Goal: Task Accomplishment & Management: Use online tool/utility

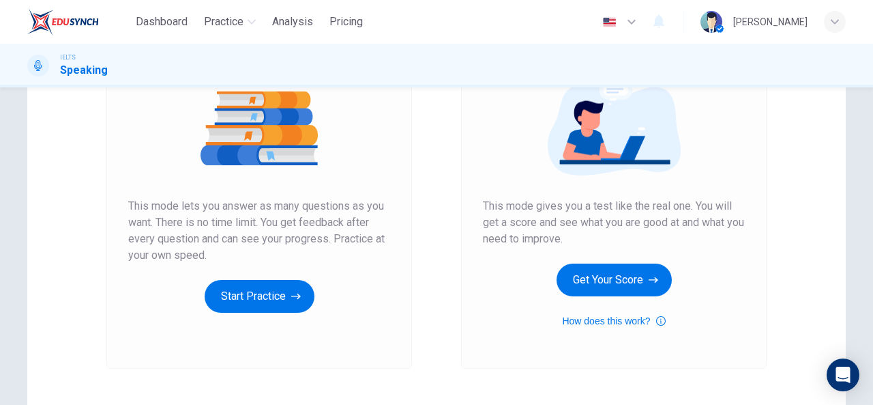
scroll to position [171, 0]
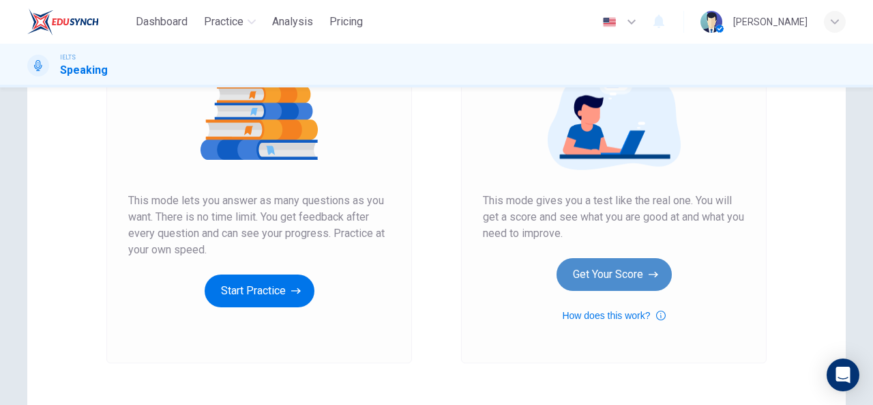
click at [605, 280] on button "Get Your Score" at bounding box center [614, 274] width 115 height 33
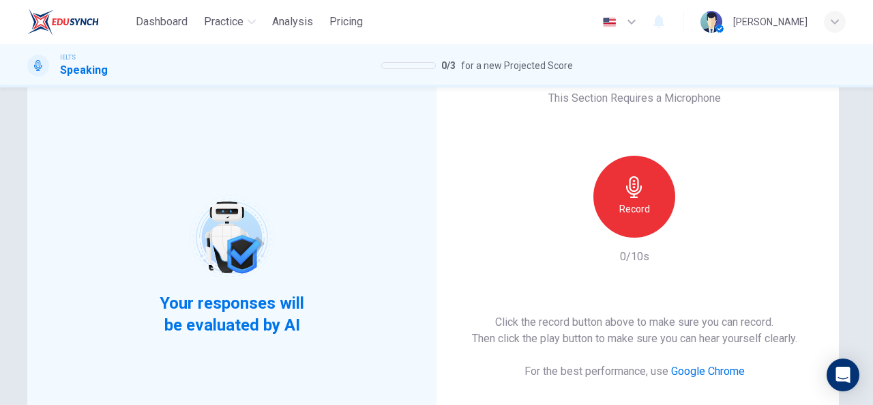
scroll to position [51, 0]
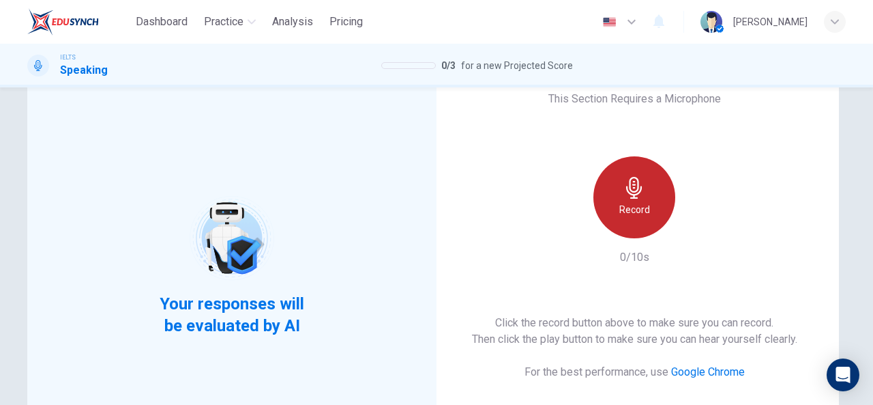
click at [633, 196] on icon "button" at bounding box center [635, 188] width 22 height 22
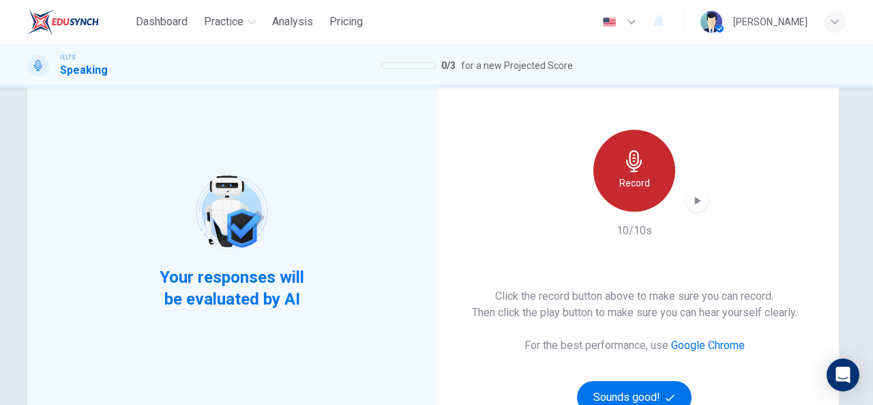
scroll to position [78, 0]
click at [639, 179] on h6 "Record" at bounding box center [635, 182] width 31 height 16
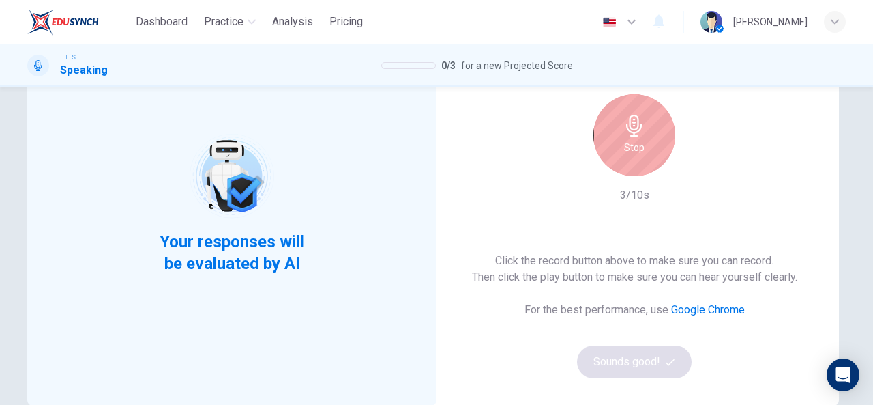
scroll to position [114, 0]
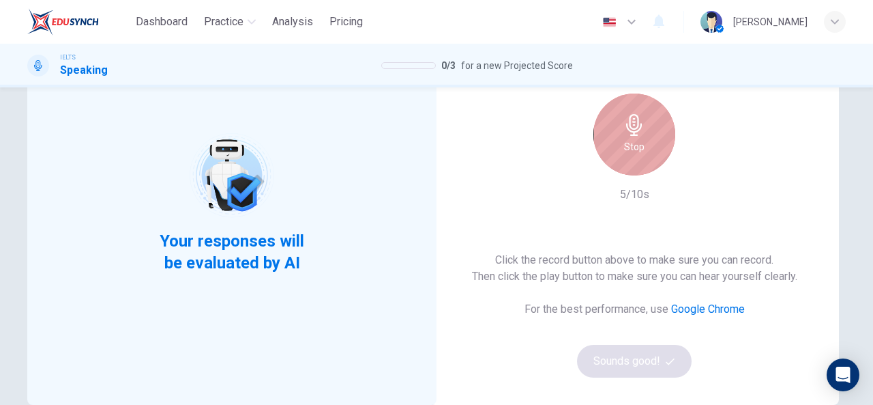
click at [647, 129] on div "Stop" at bounding box center [635, 134] width 82 height 82
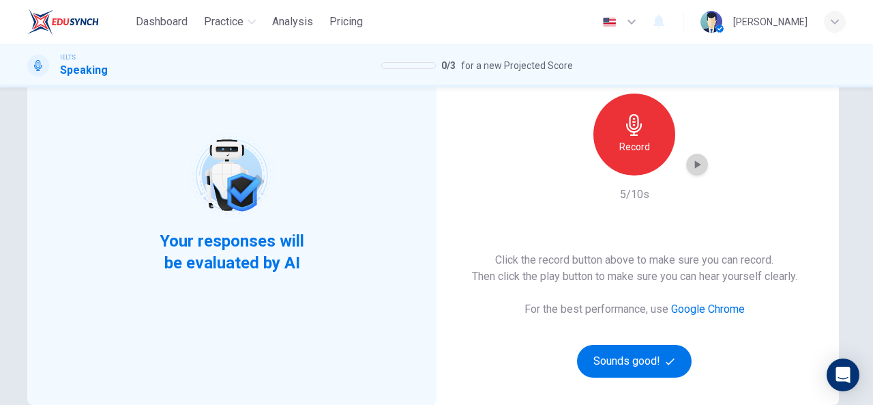
click at [690, 168] on icon "button" at bounding box center [697, 165] width 14 height 14
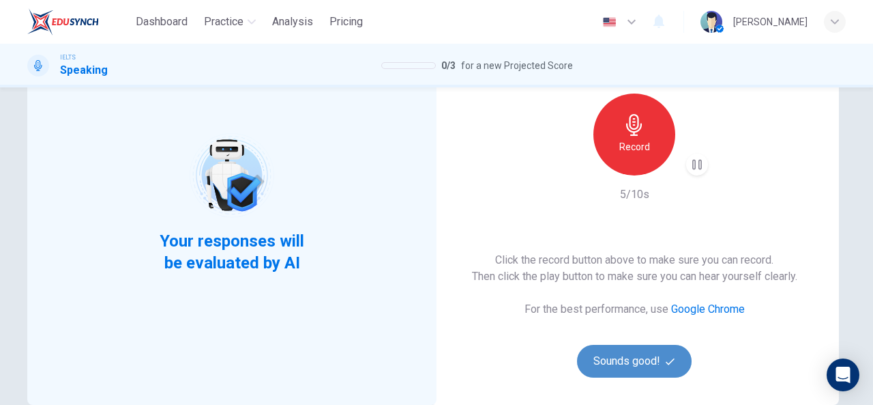
click at [638, 361] on button "Sounds good!" at bounding box center [634, 361] width 115 height 33
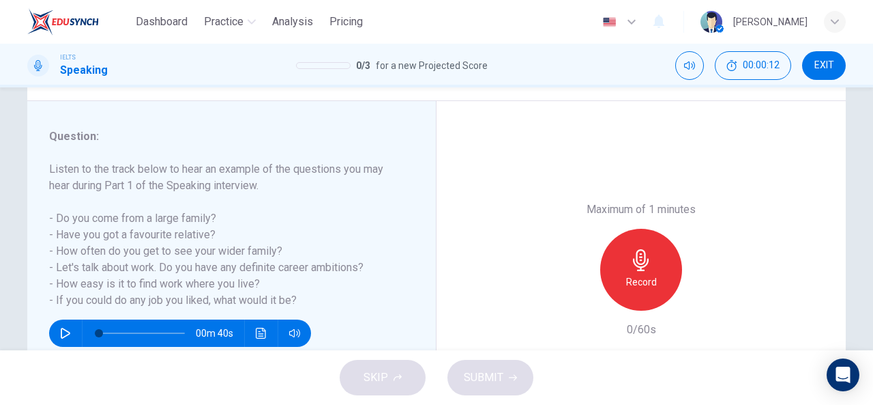
scroll to position [152, 0]
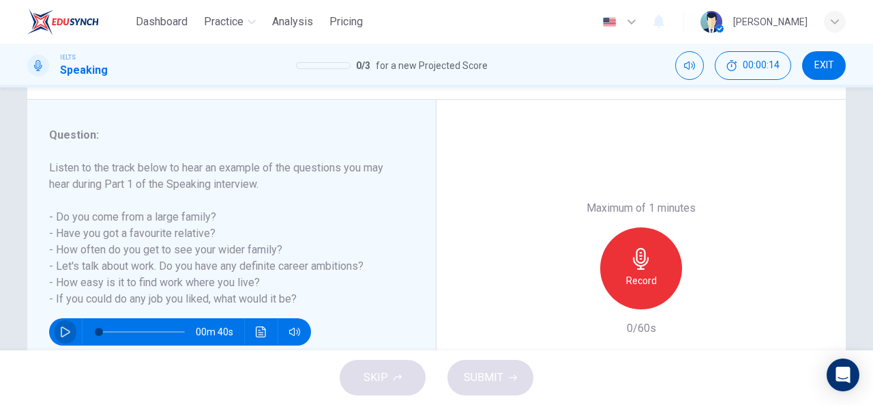
click at [61, 332] on icon "button" at bounding box center [66, 331] width 10 height 11
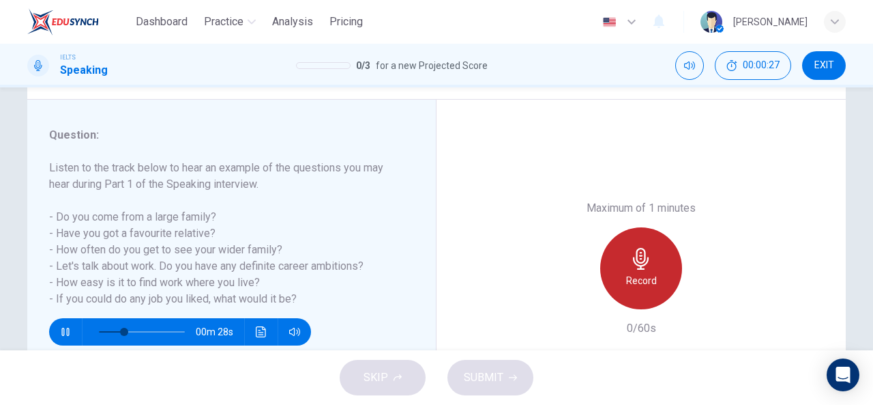
click at [639, 278] on h6 "Record" at bounding box center [641, 280] width 31 height 16
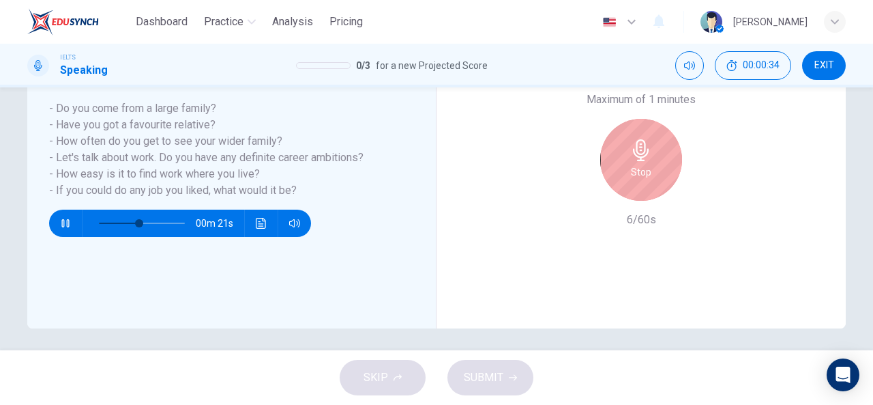
scroll to position [167, 0]
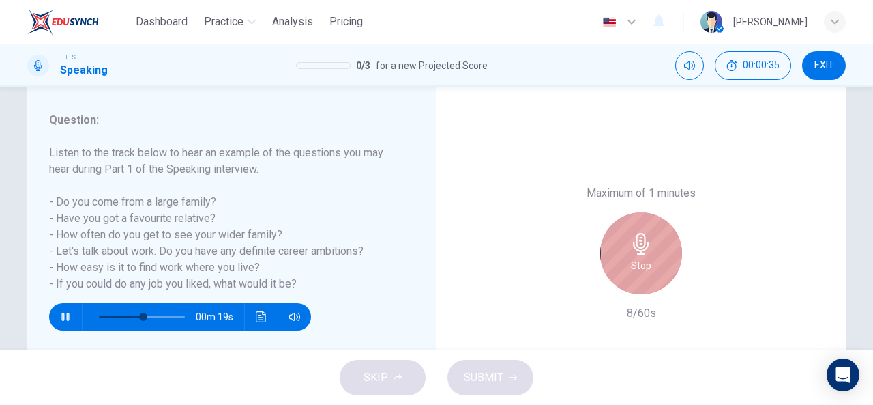
click at [663, 256] on div "Stop" at bounding box center [641, 253] width 82 height 82
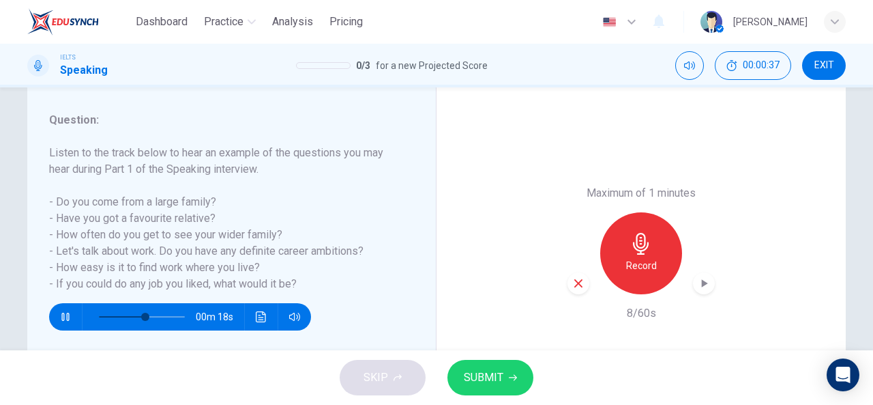
click at [575, 285] on icon "button" at bounding box center [578, 283] width 12 height 12
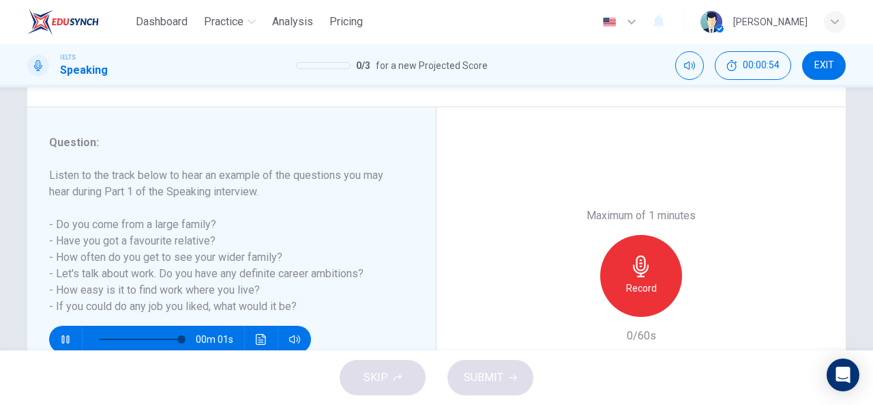
scroll to position [139, 0]
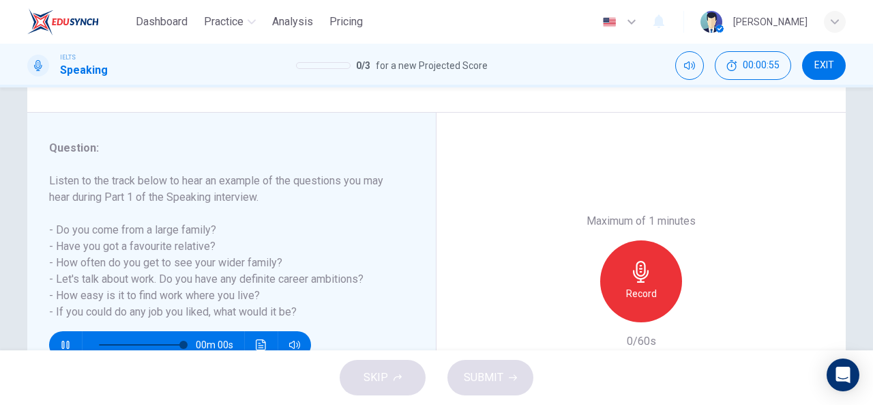
type input "0"
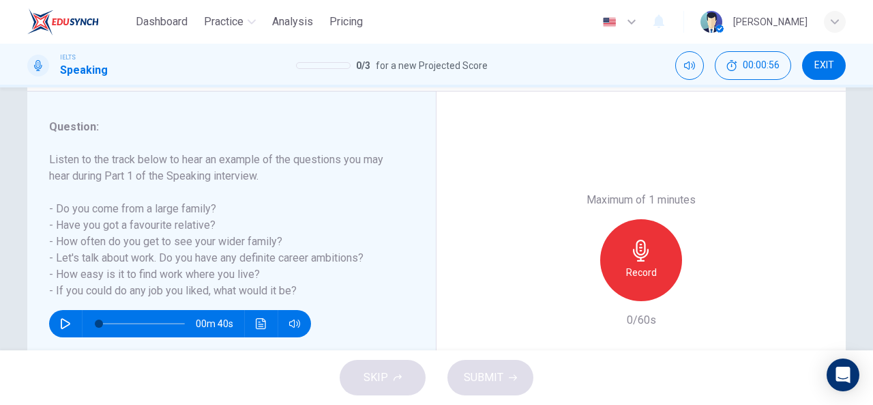
scroll to position [164, 0]
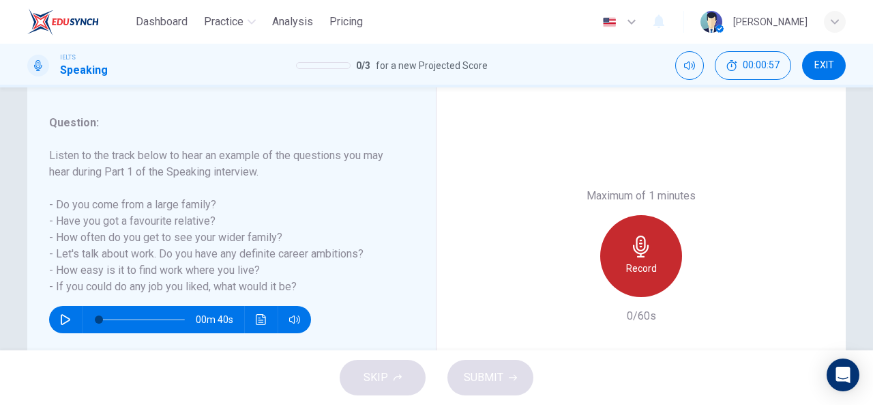
click at [645, 272] on h6 "Record" at bounding box center [641, 268] width 31 height 16
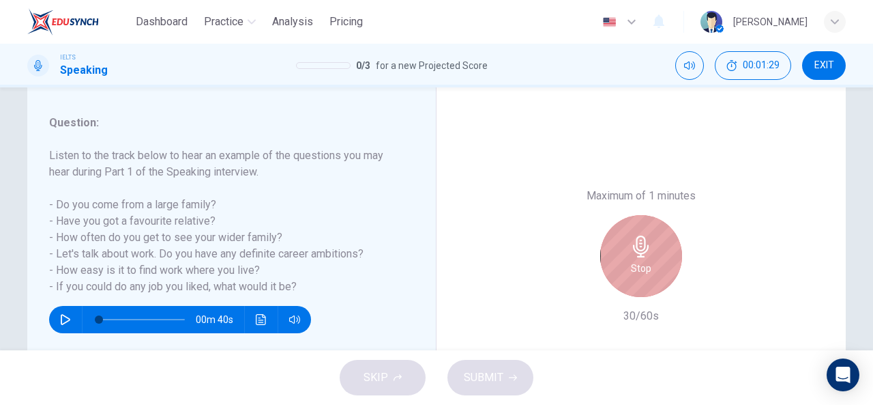
click at [630, 281] on div "Stop" at bounding box center [641, 256] width 82 height 82
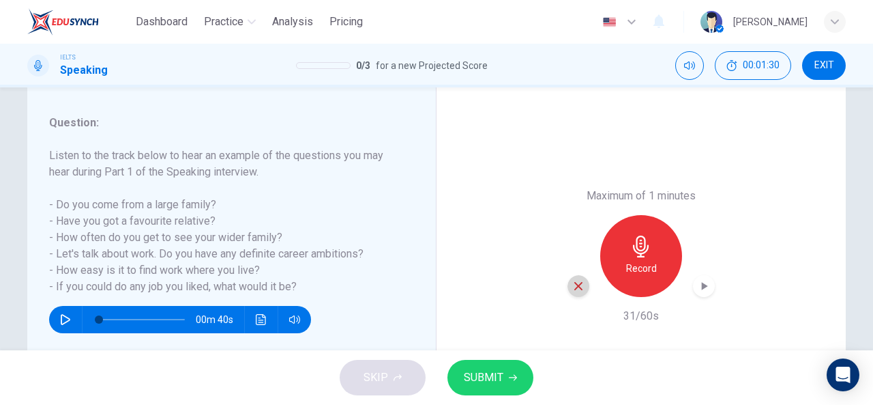
click at [575, 293] on div "button" at bounding box center [579, 286] width 22 height 22
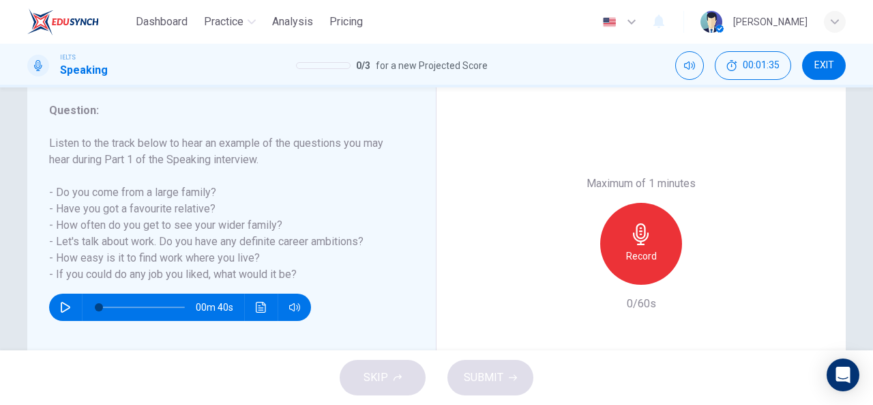
scroll to position [175, 0]
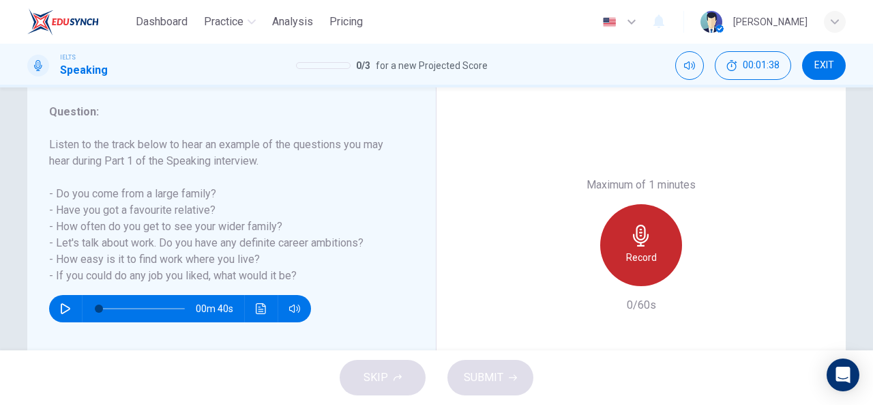
click at [626, 244] on div "Record" at bounding box center [641, 245] width 82 height 82
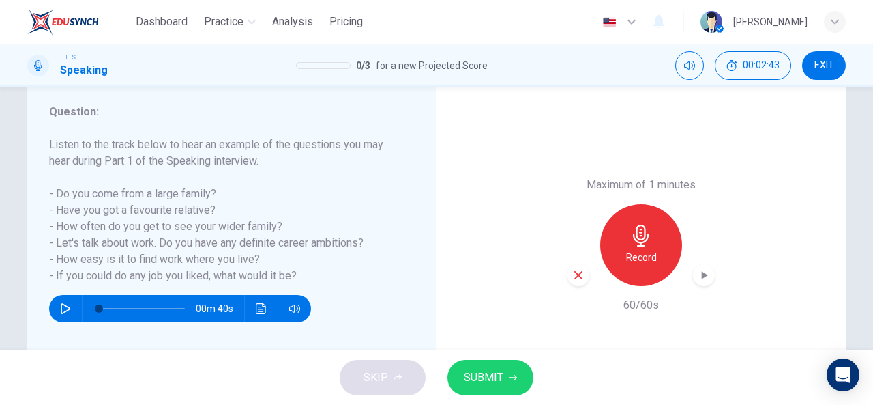
click at [697, 280] on icon "button" at bounding box center [704, 275] width 14 height 14
click at [509, 372] on button "SUBMIT" at bounding box center [491, 377] width 86 height 35
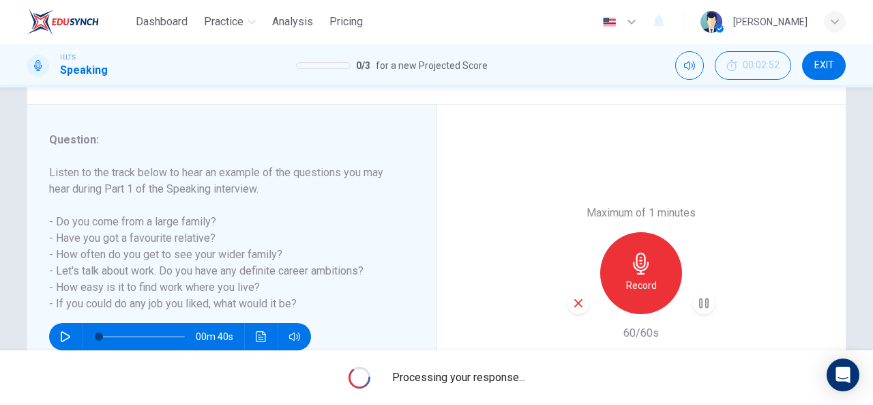
scroll to position [147, 0]
click at [574, 306] on icon "button" at bounding box center [578, 304] width 8 height 8
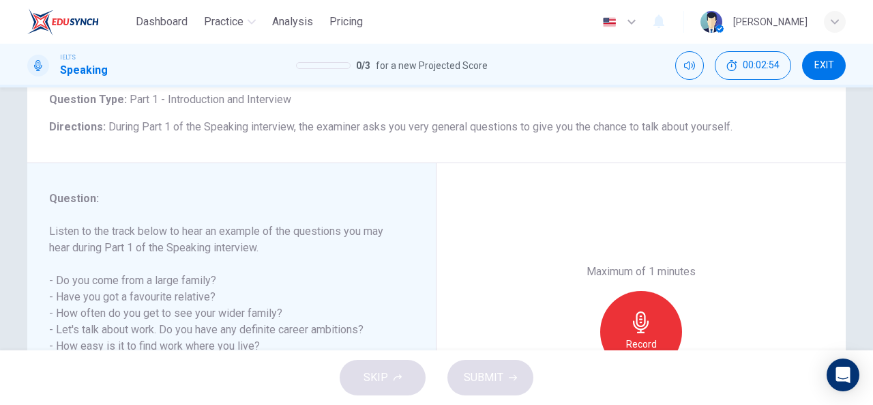
scroll to position [85, 0]
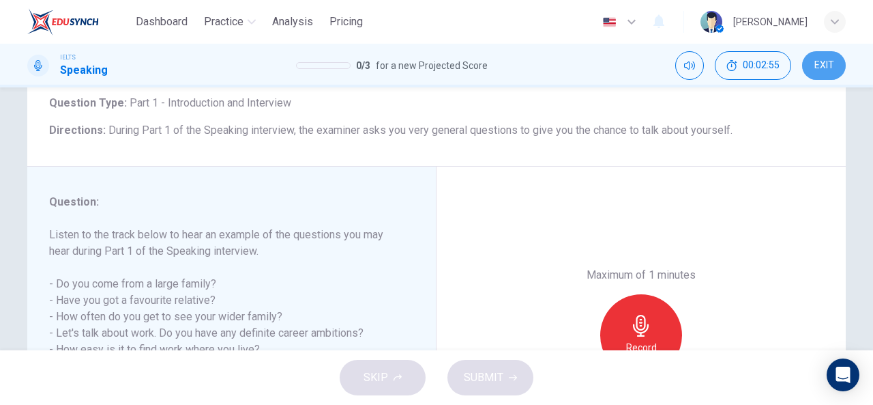
click at [823, 66] on span "EXIT" at bounding box center [825, 65] width 20 height 11
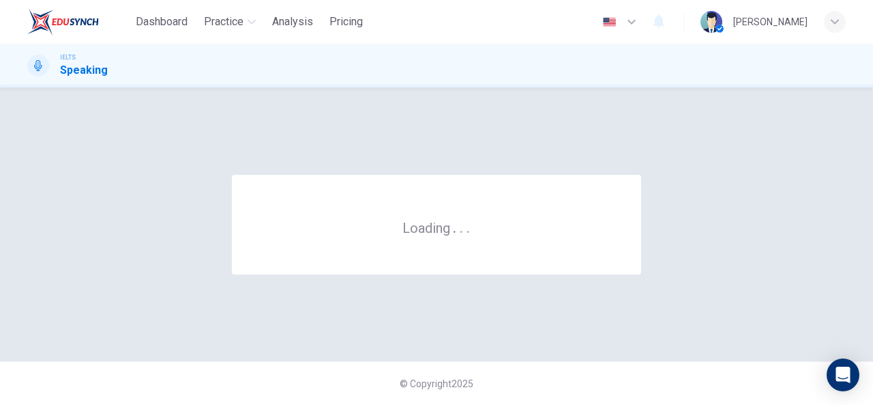
scroll to position [0, 0]
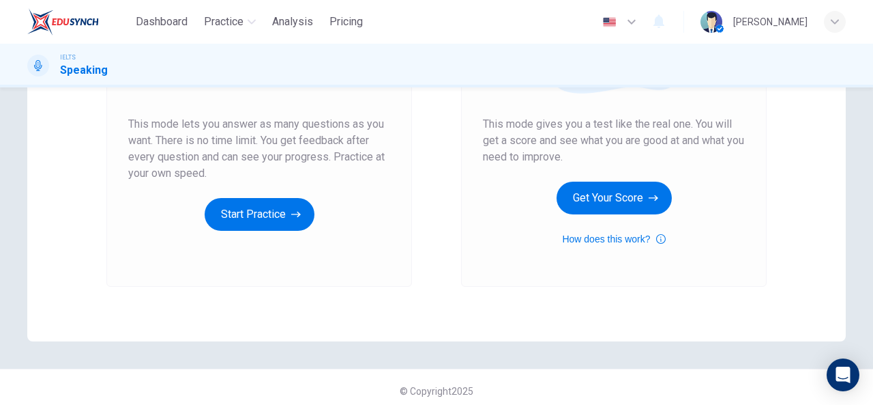
scroll to position [255, 0]
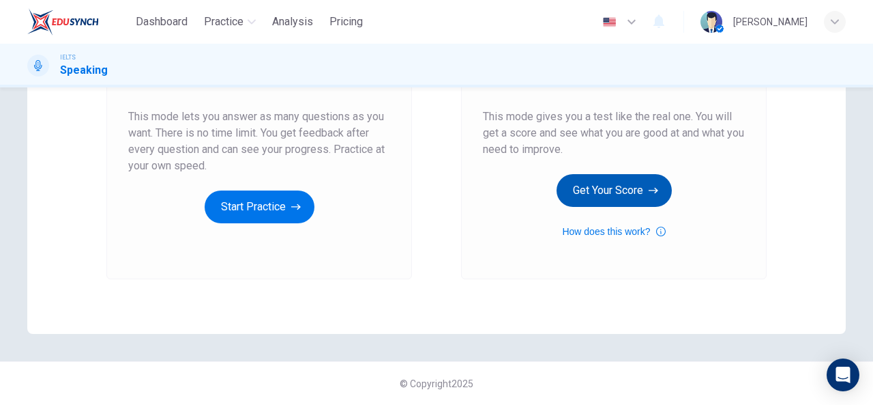
click at [618, 189] on button "Get Your Score" at bounding box center [614, 190] width 115 height 33
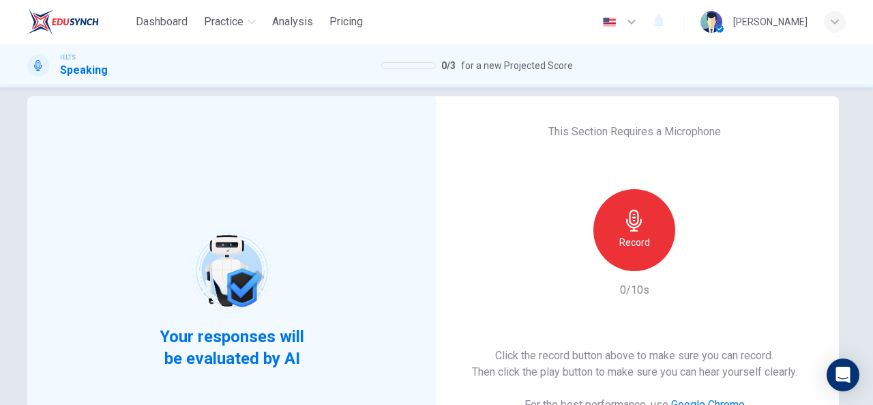
scroll to position [18, 0]
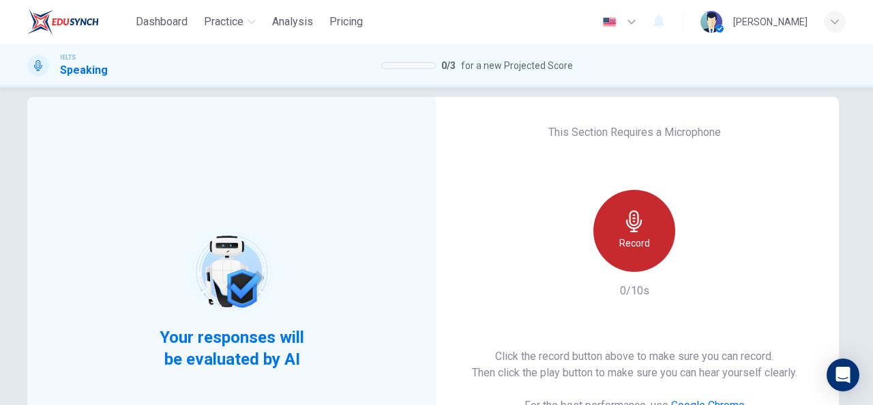
click at [624, 240] on h6 "Record" at bounding box center [635, 243] width 31 height 16
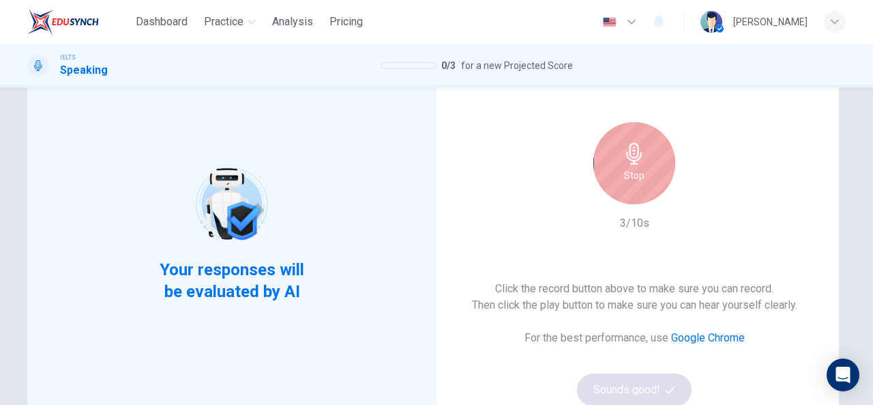
scroll to position [77, 0]
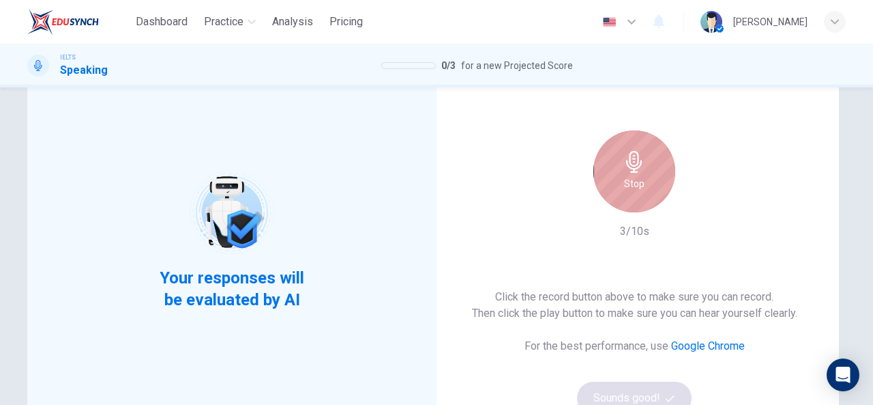
click at [609, 151] on div "Stop" at bounding box center [635, 171] width 82 height 82
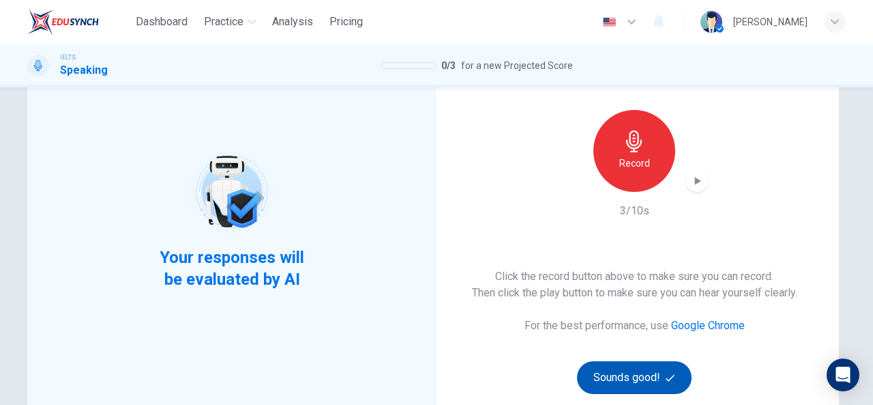
scroll to position [95, 0]
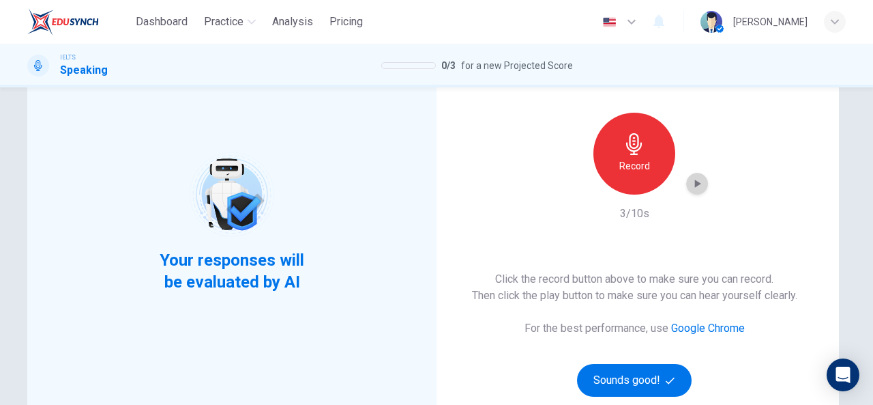
click at [690, 192] on div "button" at bounding box center [697, 184] width 22 height 22
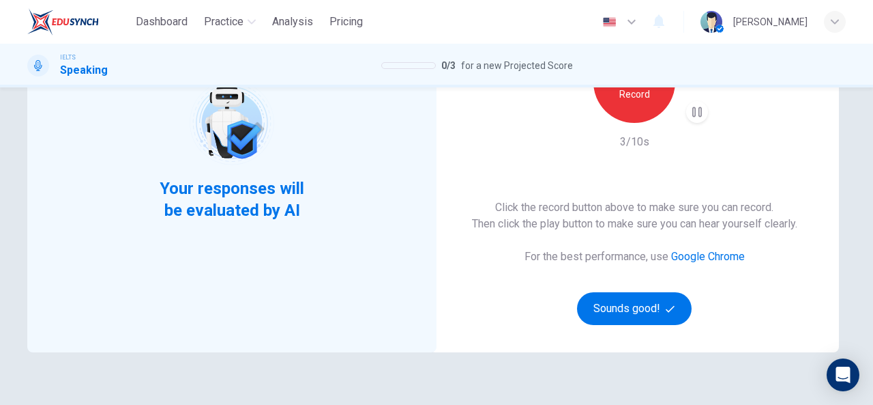
scroll to position [167, 0]
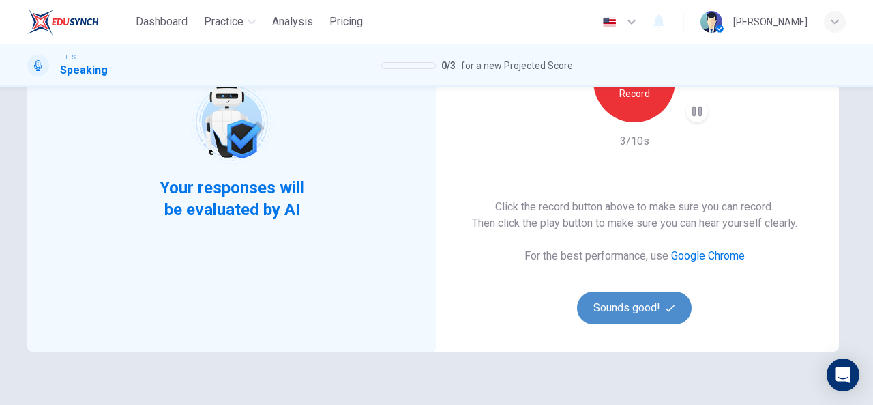
click at [630, 310] on button "Sounds good!" at bounding box center [634, 307] width 115 height 33
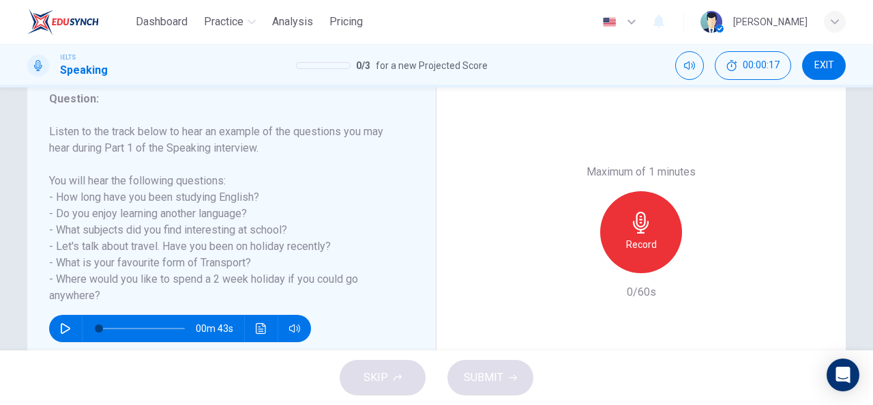
scroll to position [188, 0]
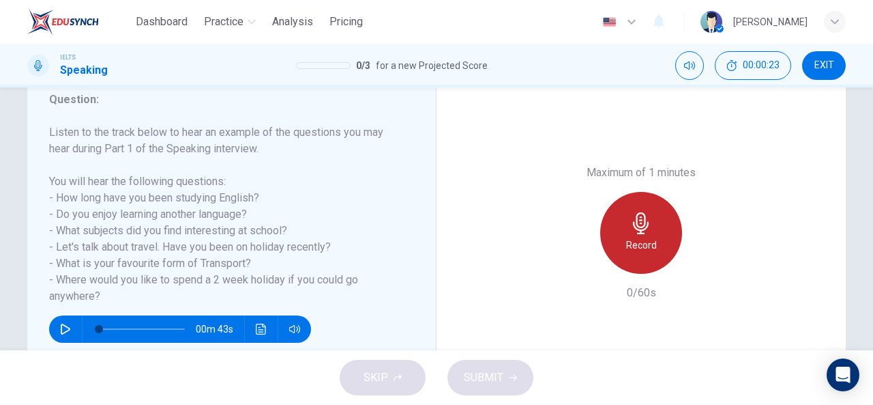
click at [641, 245] on h6 "Record" at bounding box center [641, 245] width 31 height 16
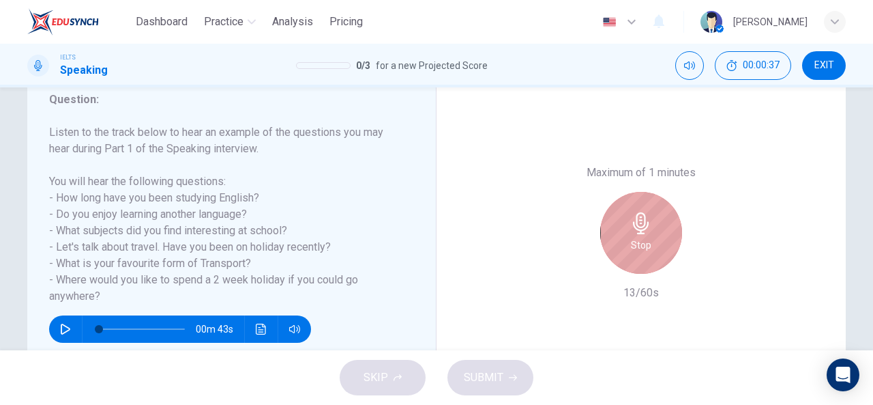
click at [641, 245] on h6 "Stop" at bounding box center [641, 245] width 20 height 16
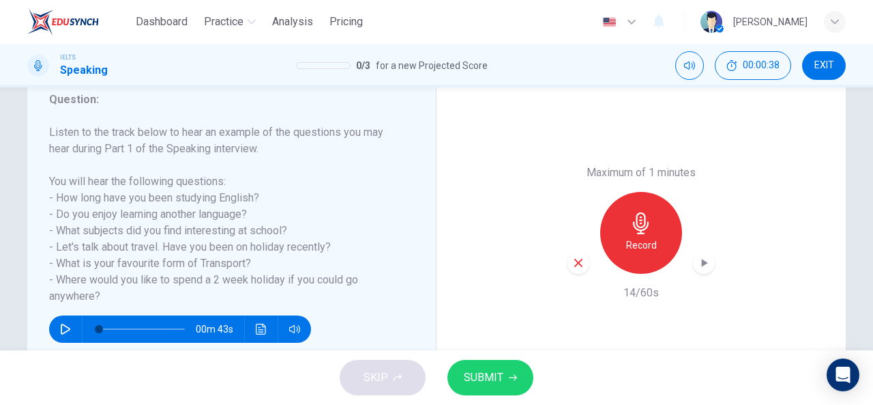
click at [573, 269] on div "button" at bounding box center [579, 263] width 22 height 22
click at [651, 244] on h6 "Record" at bounding box center [641, 245] width 31 height 16
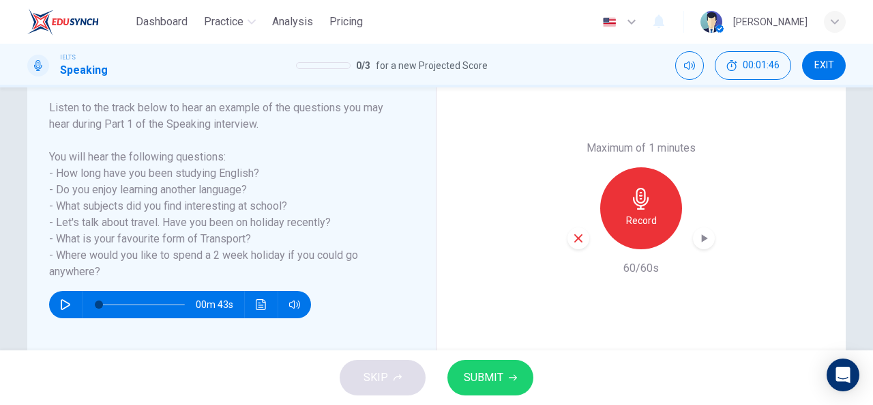
scroll to position [219, 0]
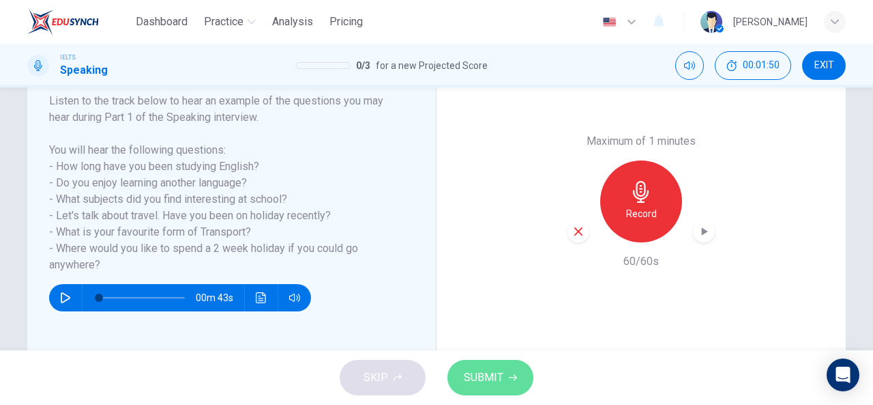
click at [461, 370] on button "SUBMIT" at bounding box center [491, 377] width 86 height 35
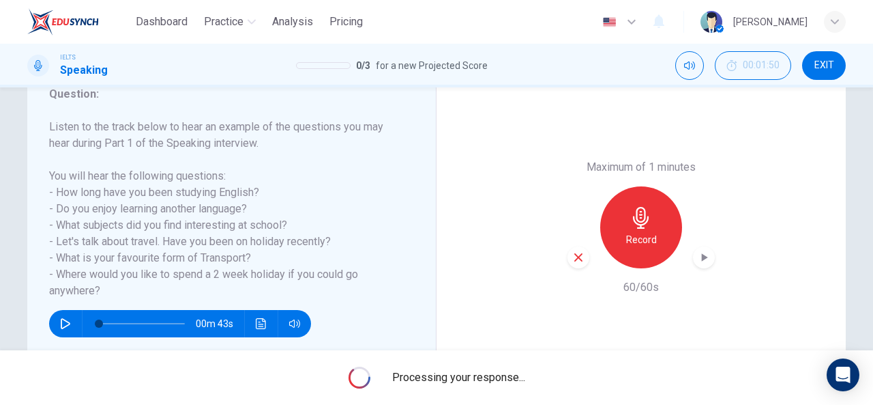
scroll to position [195, 0]
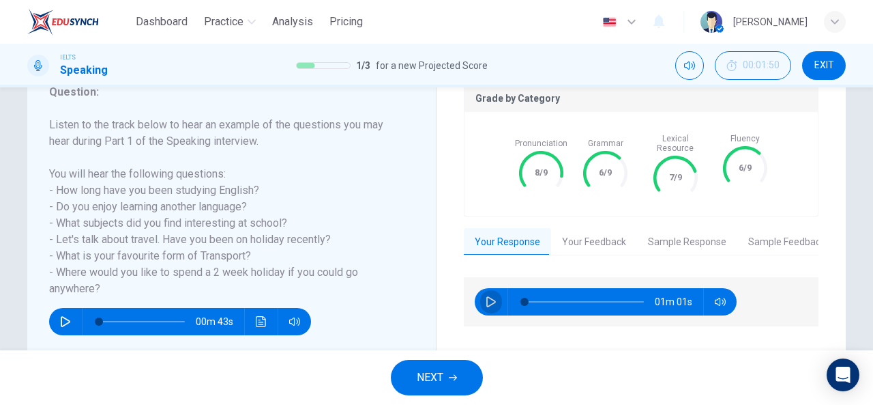
click at [487, 296] on icon "button" at bounding box center [491, 301] width 11 height 11
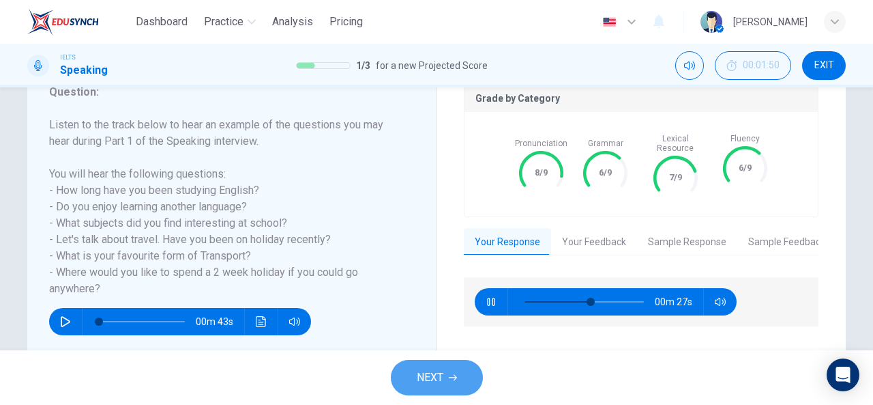
type input "57"
click at [442, 378] on span "NEXT" at bounding box center [430, 377] width 27 height 19
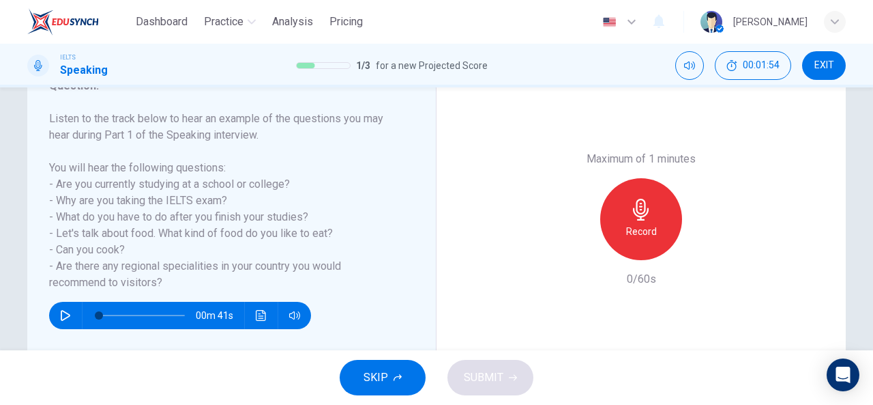
scroll to position [202, 0]
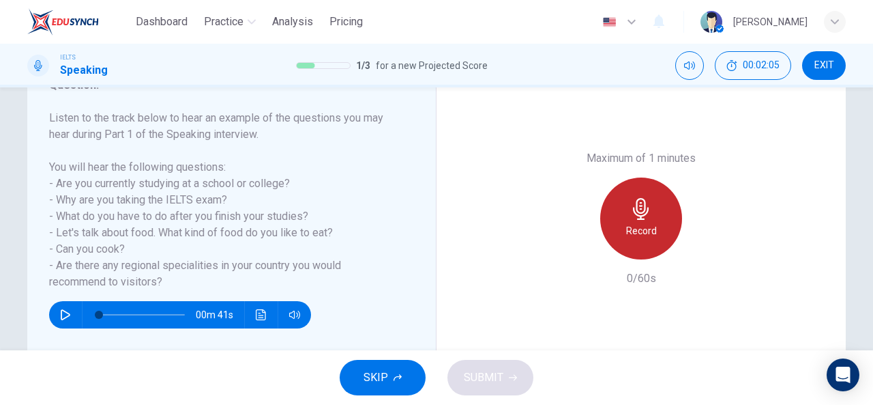
click at [626, 231] on h6 "Record" at bounding box center [641, 230] width 31 height 16
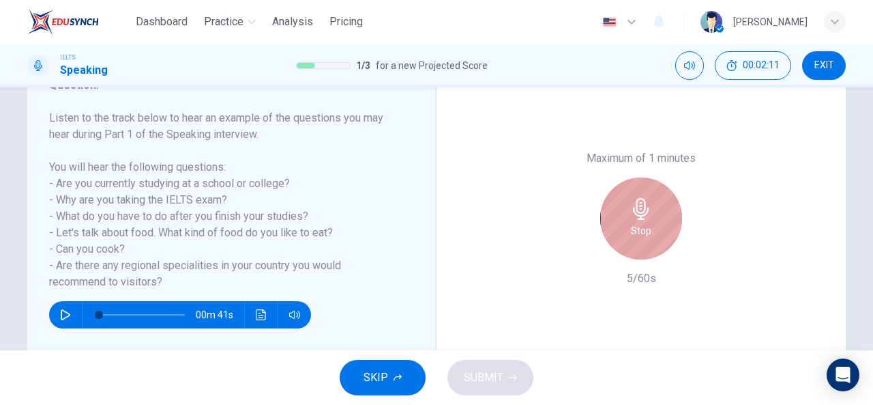
click at [620, 248] on div "Stop" at bounding box center [641, 218] width 82 height 82
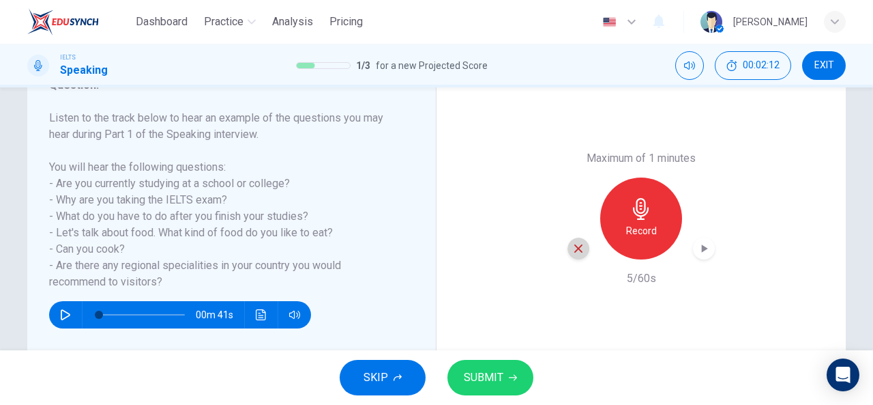
click at [572, 249] on icon "button" at bounding box center [578, 248] width 12 height 12
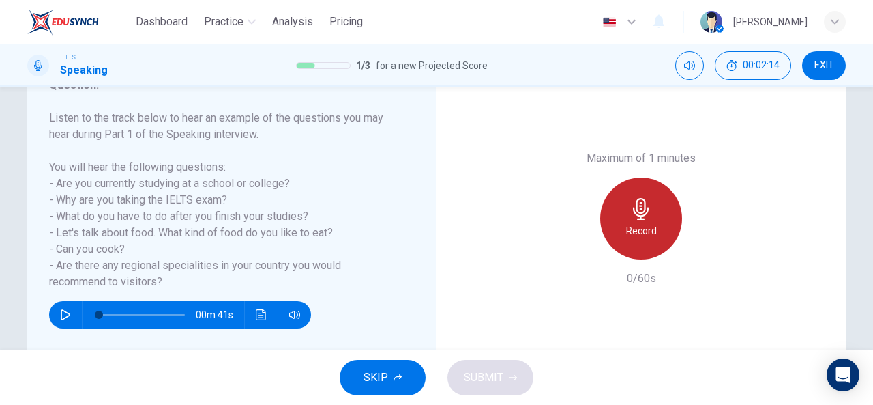
click at [626, 234] on h6 "Record" at bounding box center [641, 230] width 31 height 16
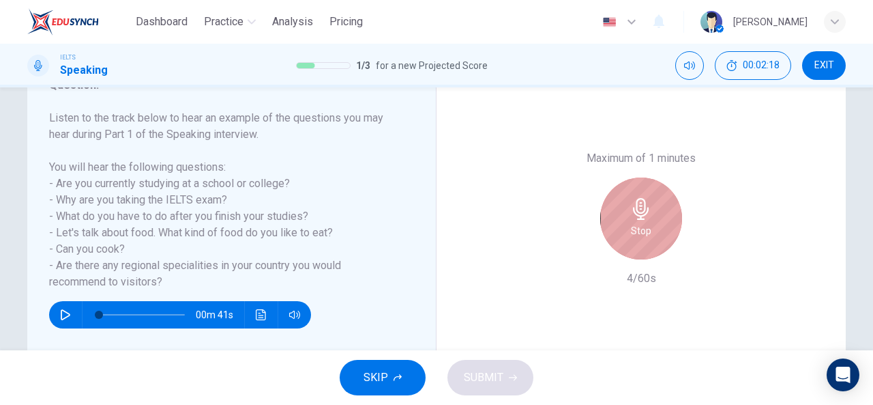
click at [625, 234] on div "Stop" at bounding box center [641, 218] width 82 height 82
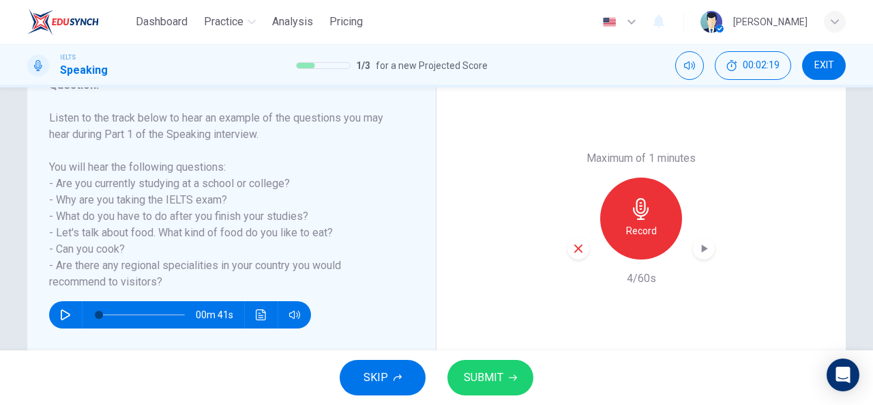
click at [568, 246] on div "button" at bounding box center [579, 248] width 22 height 22
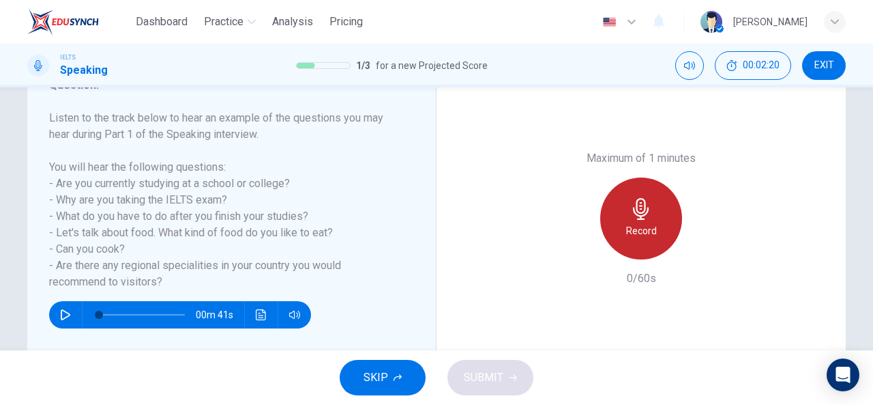
click at [633, 239] on div "Record" at bounding box center [641, 218] width 82 height 82
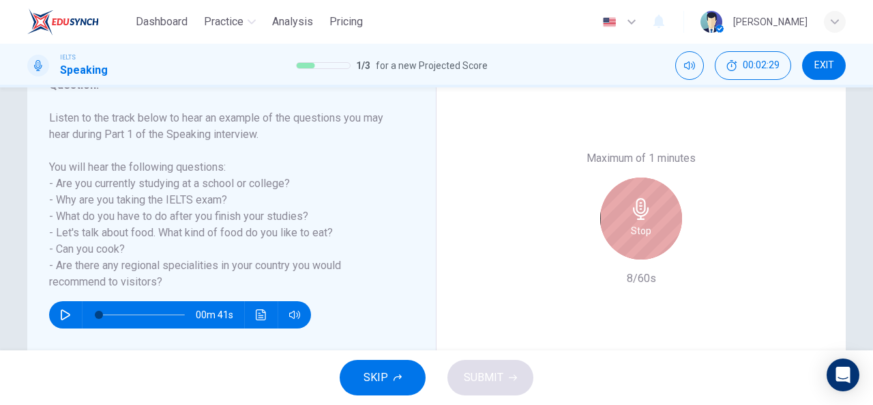
click at [633, 239] on div "Stop" at bounding box center [641, 218] width 82 height 82
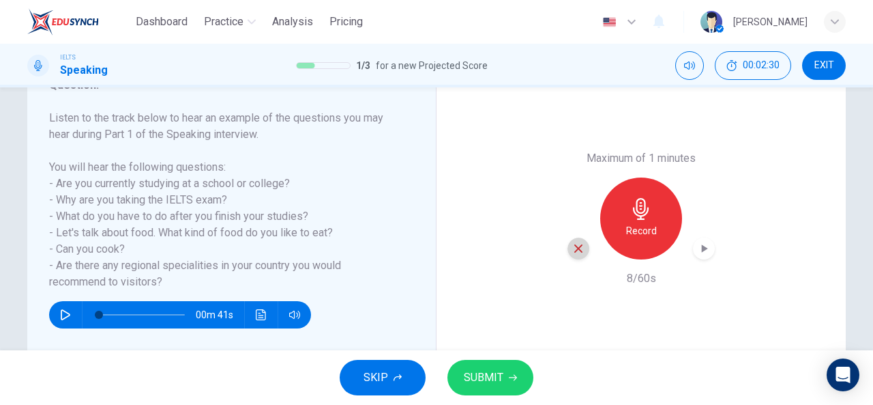
click at [574, 257] on div "button" at bounding box center [579, 248] width 22 height 22
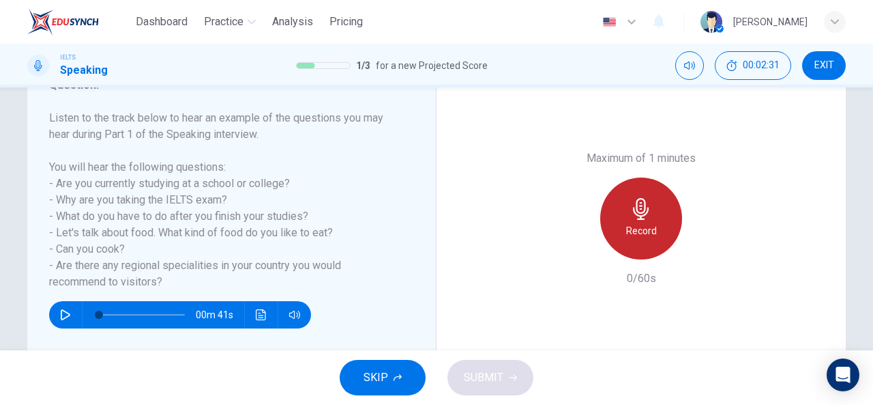
click at [637, 239] on div "Record" at bounding box center [641, 218] width 82 height 82
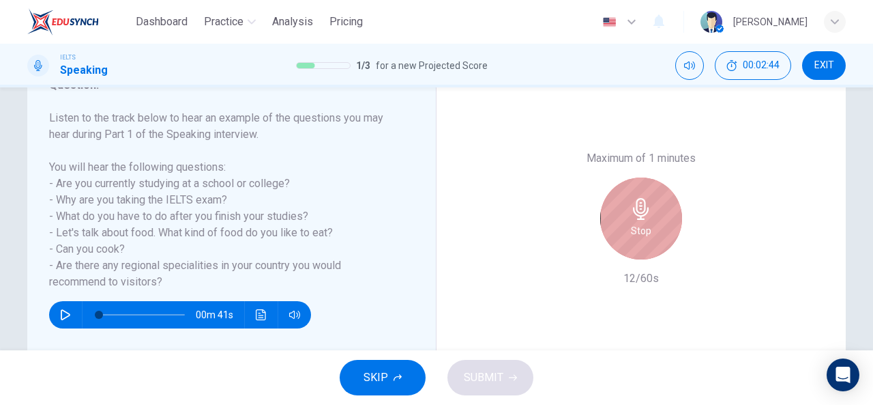
click at [637, 239] on div "Stop" at bounding box center [641, 218] width 82 height 82
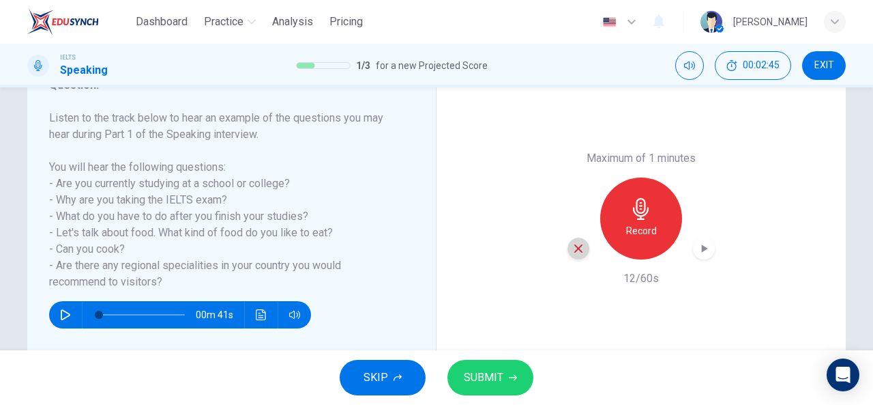
click at [572, 250] on icon "button" at bounding box center [578, 248] width 12 height 12
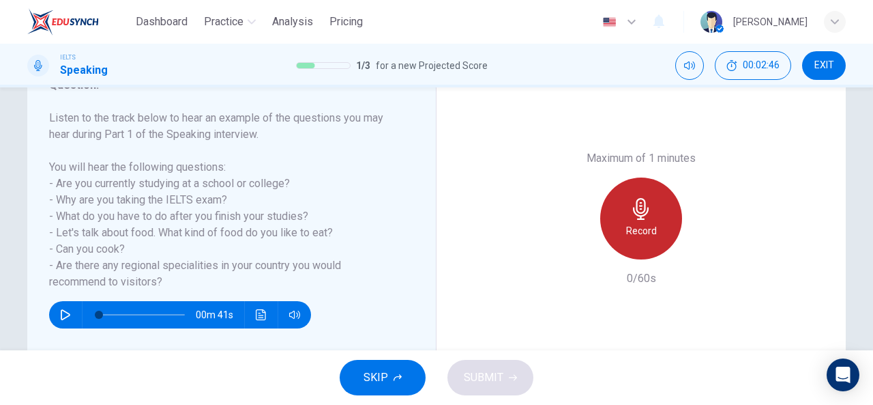
click at [652, 229] on h6 "Record" at bounding box center [641, 230] width 31 height 16
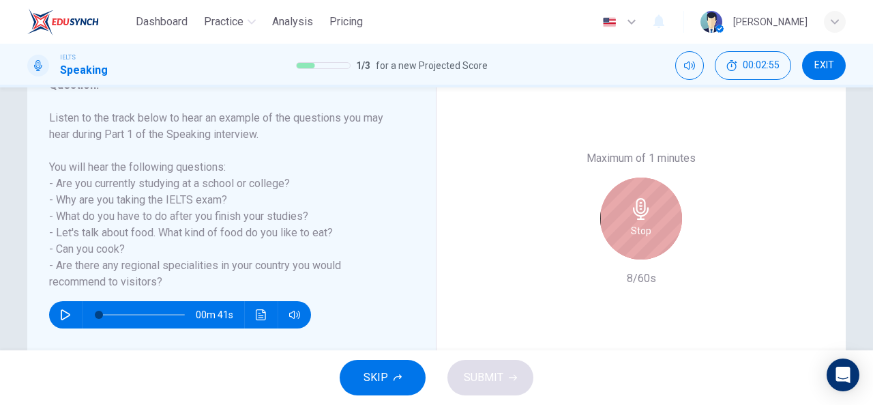
click at [652, 229] on div "Stop" at bounding box center [641, 218] width 82 height 82
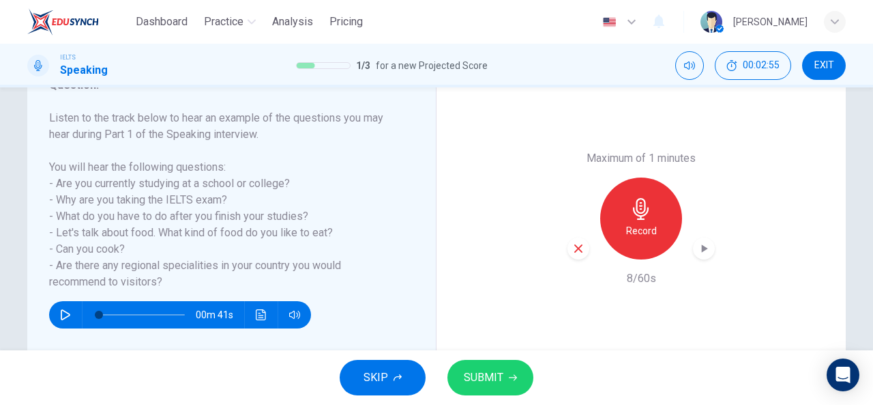
click at [579, 252] on icon "button" at bounding box center [578, 248] width 12 height 12
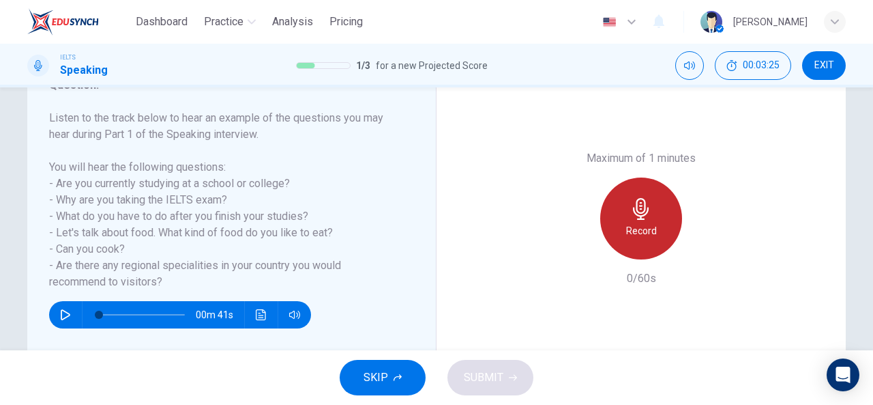
click at [635, 238] on h6 "Record" at bounding box center [641, 230] width 31 height 16
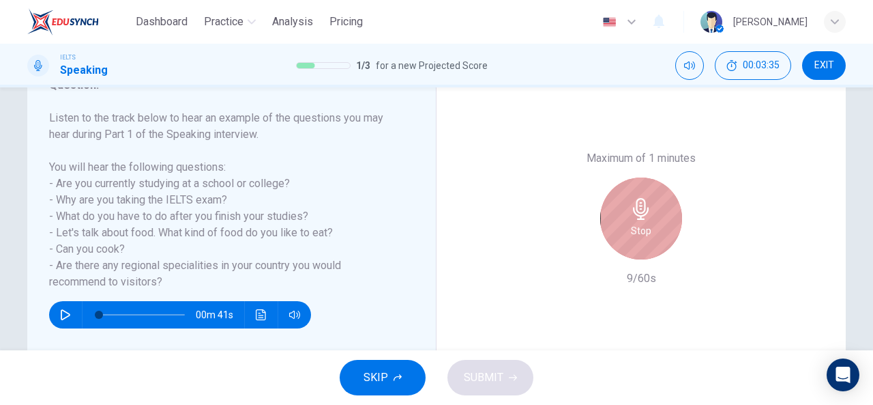
click at [619, 241] on div "Stop" at bounding box center [641, 218] width 82 height 82
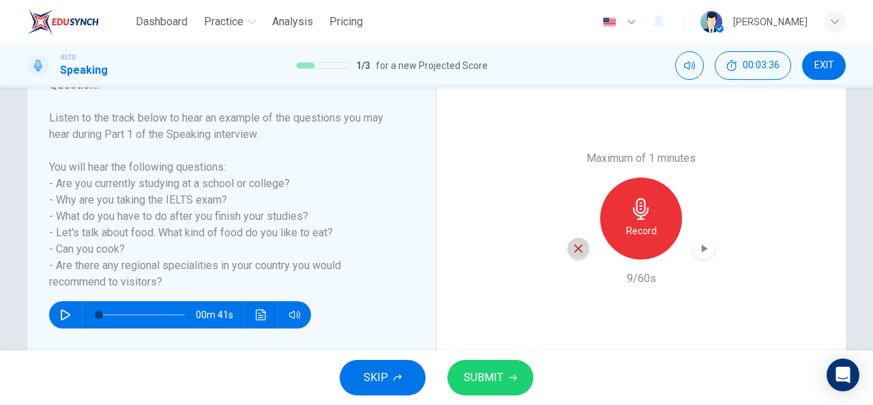
click at [579, 247] on icon "button" at bounding box center [578, 248] width 12 height 12
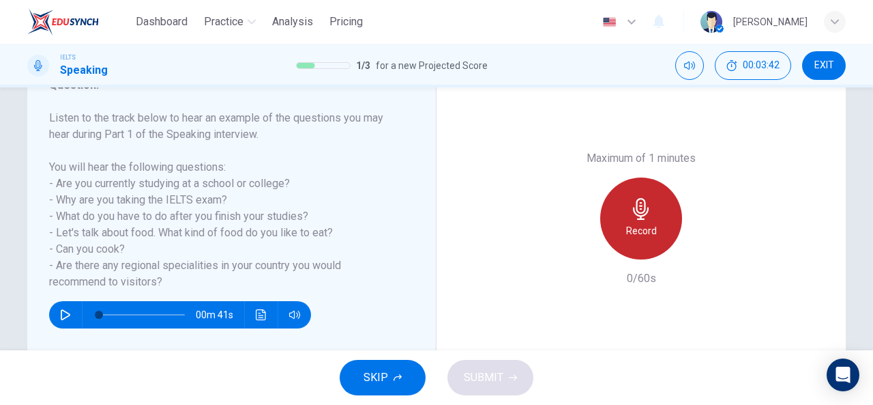
click at [640, 214] on icon "button" at bounding box center [641, 209] width 22 height 22
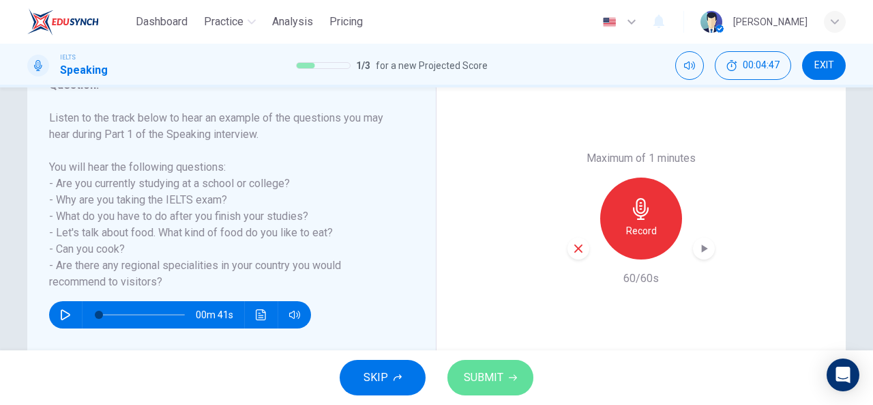
click at [479, 375] on span "SUBMIT" at bounding box center [484, 377] width 40 height 19
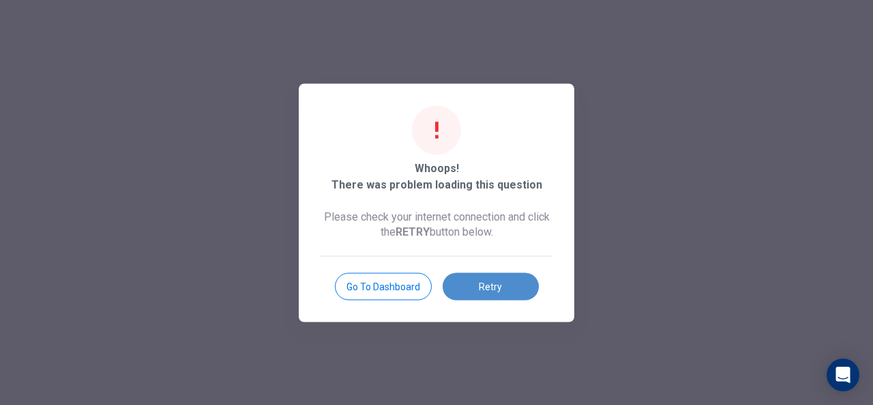
click at [456, 289] on button "Retry" at bounding box center [491, 285] width 96 height 27
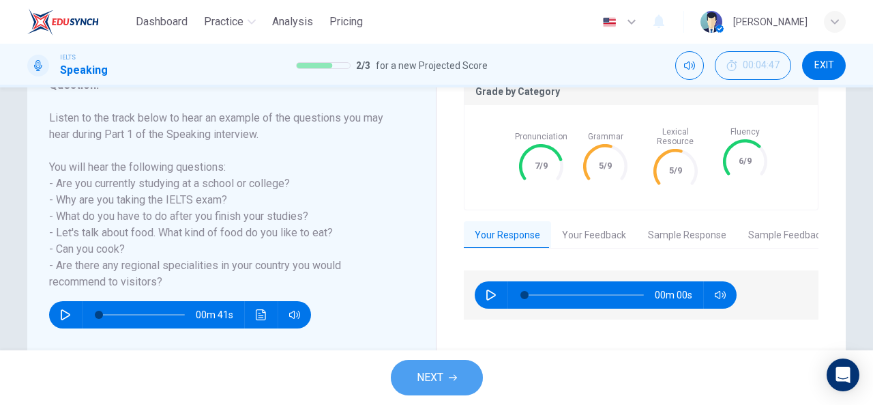
click at [443, 368] on button "NEXT" at bounding box center [437, 377] width 92 height 35
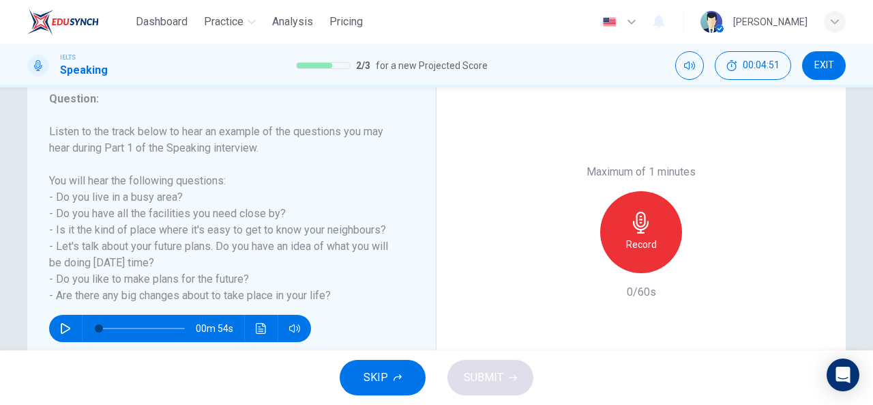
scroll to position [194, 0]
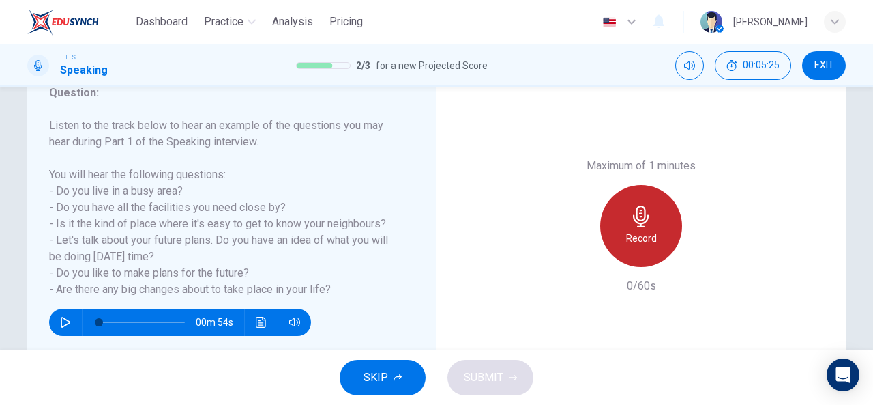
click at [630, 244] on h6 "Record" at bounding box center [641, 238] width 31 height 16
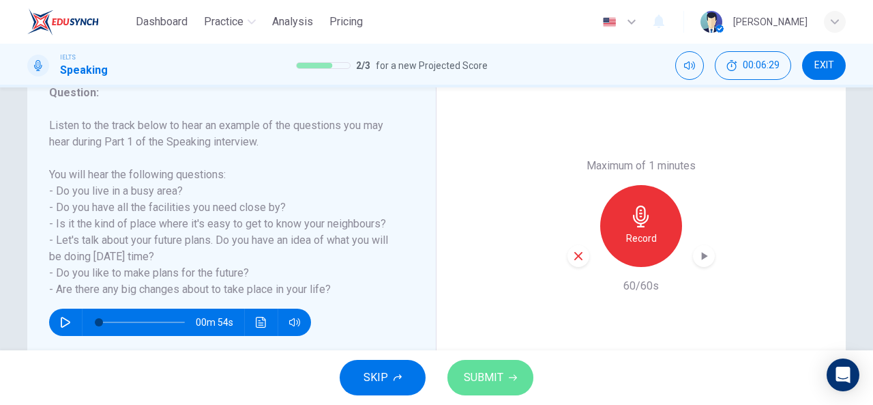
click at [517, 364] on button "SUBMIT" at bounding box center [491, 377] width 86 height 35
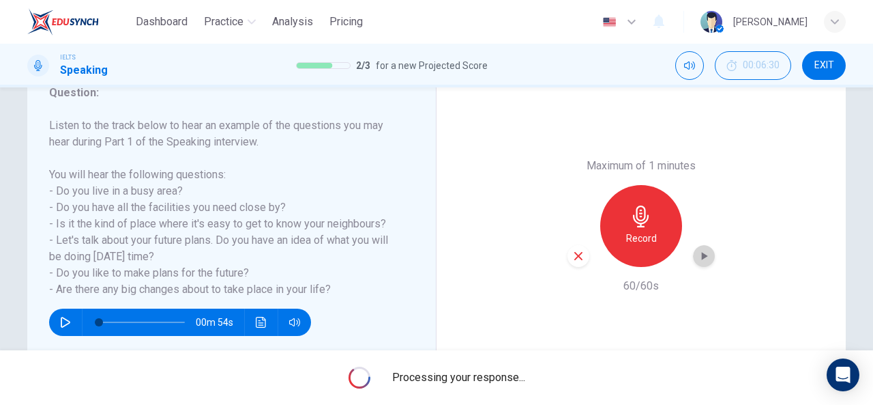
click at [703, 259] on icon "button" at bounding box center [704, 256] width 14 height 14
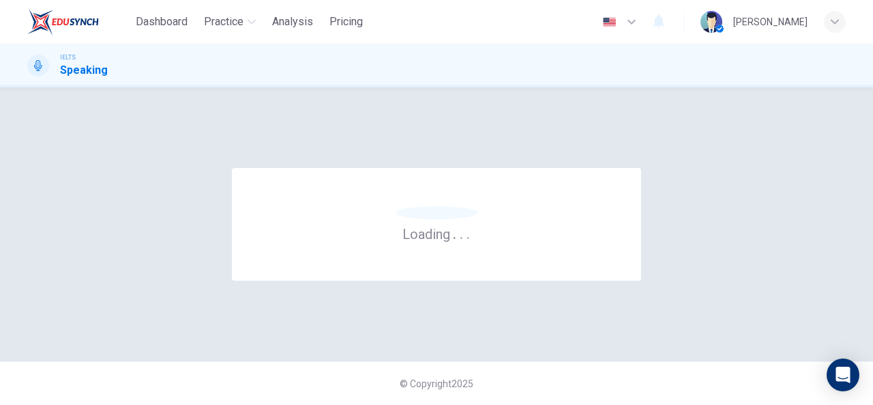
scroll to position [0, 0]
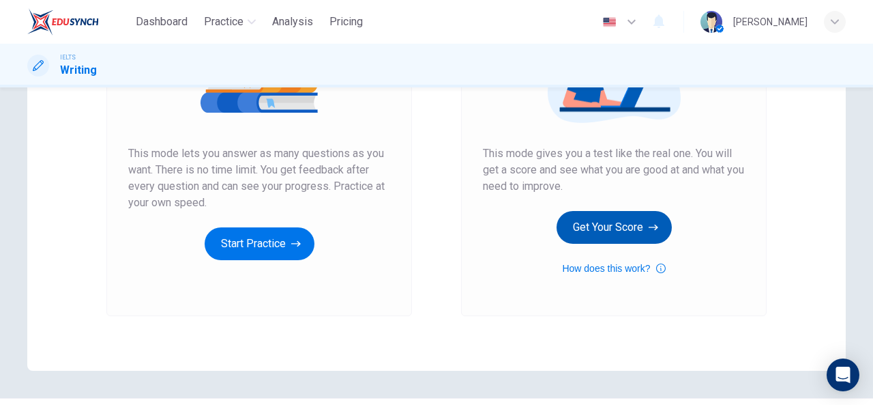
scroll to position [219, 0]
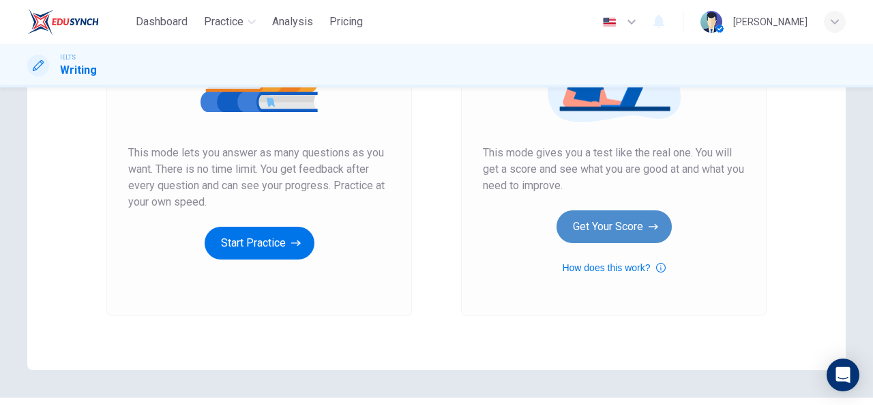
click at [604, 216] on button "Get Your Score" at bounding box center [614, 226] width 115 height 33
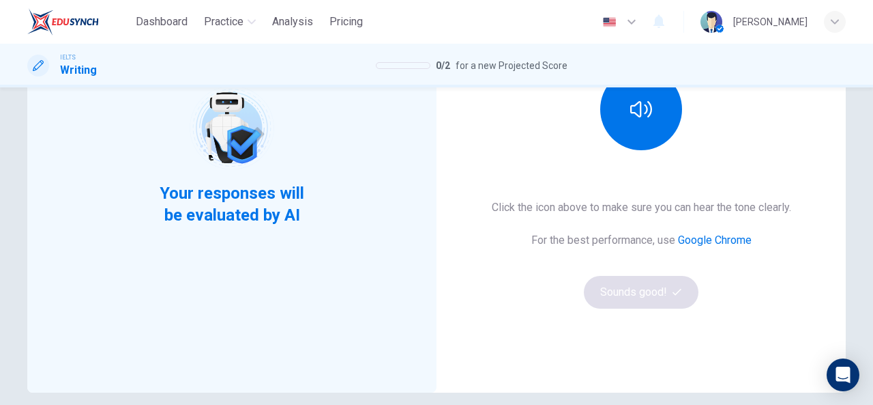
scroll to position [101, 0]
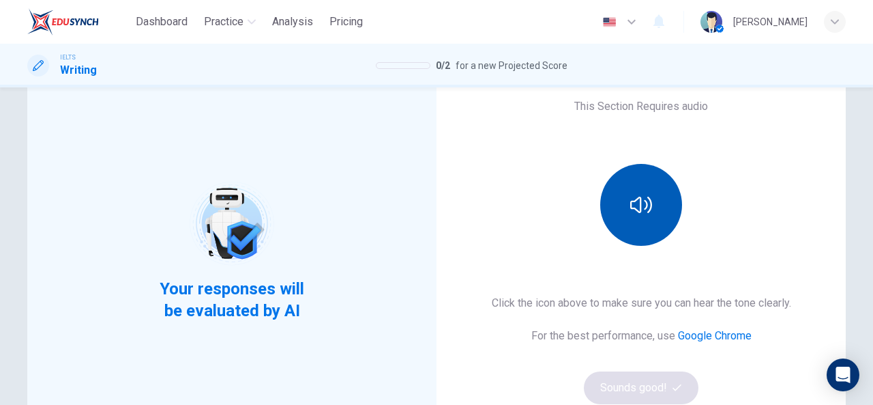
click at [637, 203] on icon "button" at bounding box center [641, 204] width 22 height 16
click at [662, 381] on button "Sounds good!" at bounding box center [641, 387] width 115 height 33
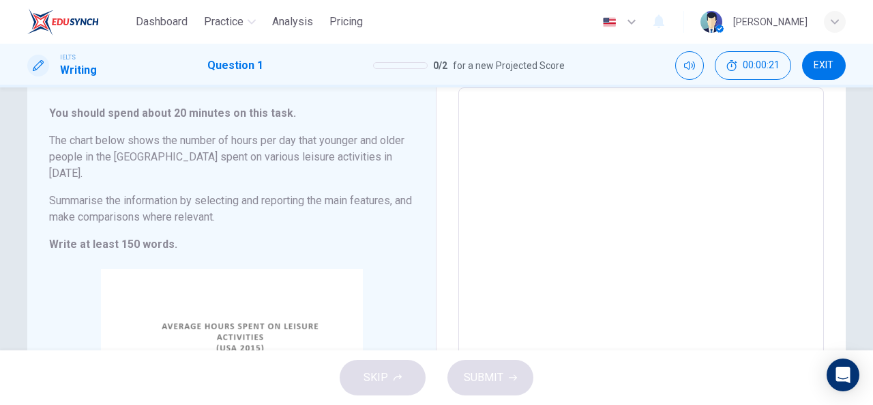
scroll to position [53, 0]
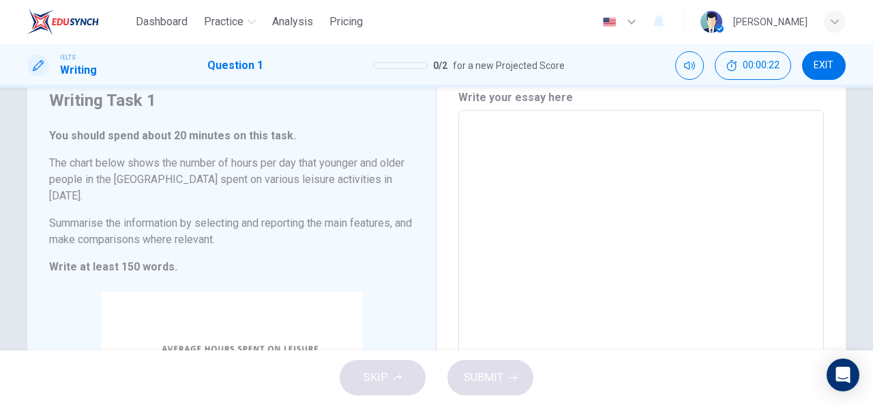
click at [499, 157] on textarea at bounding box center [641, 319] width 347 height 397
type textarea "N"
type textarea "x"
type textarea "No"
type textarea "x"
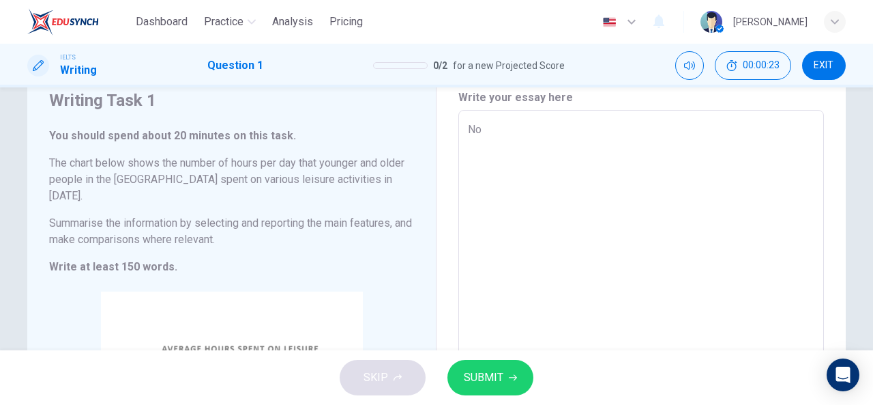
type textarea "Now"
type textarea "x"
type textarea "Nowa"
type textarea "x"
type textarea "Nowad"
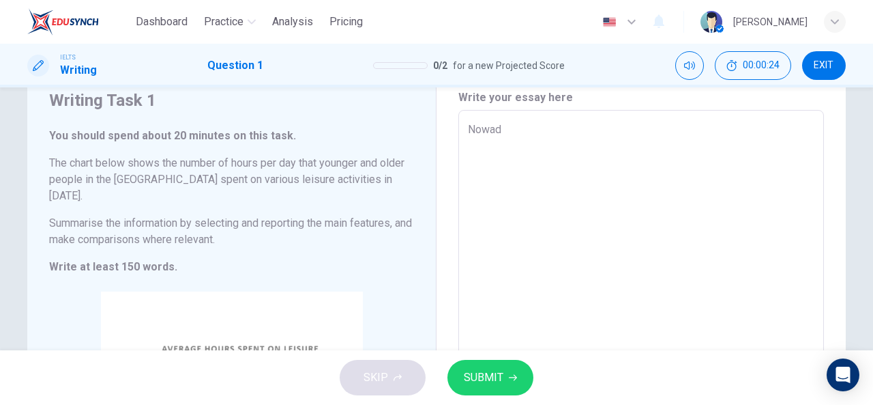
type textarea "x"
type textarea "Nowada"
type textarea "x"
type textarea "Nowaday"
type textarea "x"
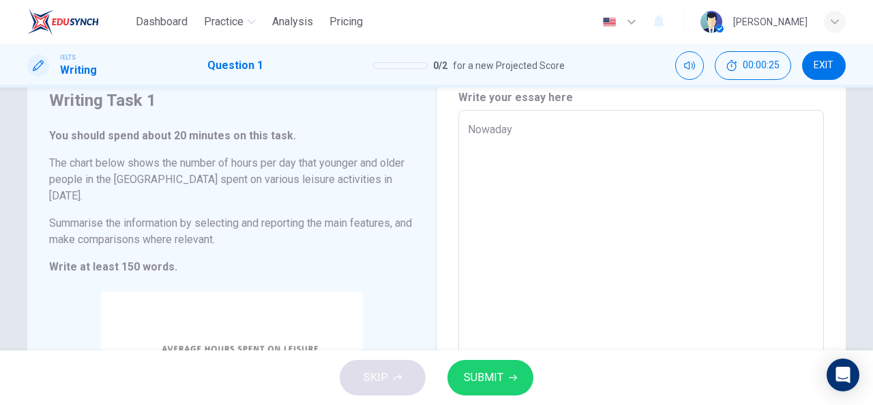
type textarea "Nowadays"
type textarea "x"
type textarea "Nowadays,"
type textarea "x"
type textarea "Nowadays,"
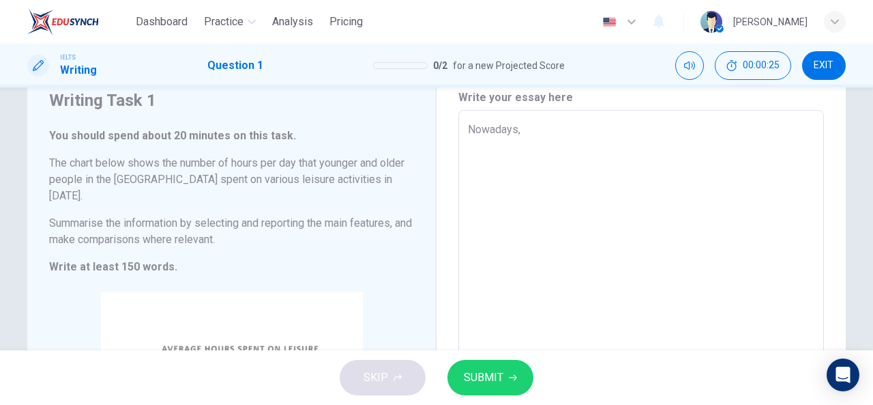
type textarea "x"
type textarea "Nowadays,"
type textarea "x"
type textarea "Nowaday"
type textarea "x"
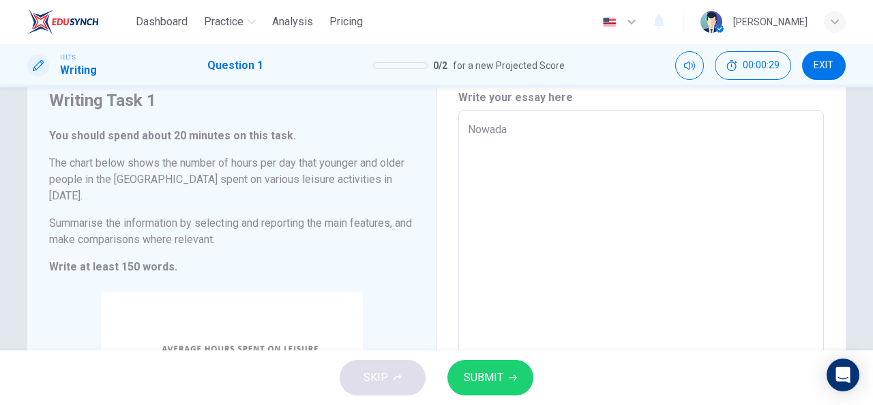
type textarea "Nowad"
type textarea "x"
type textarea "Now"
type textarea "x"
type textarea "N"
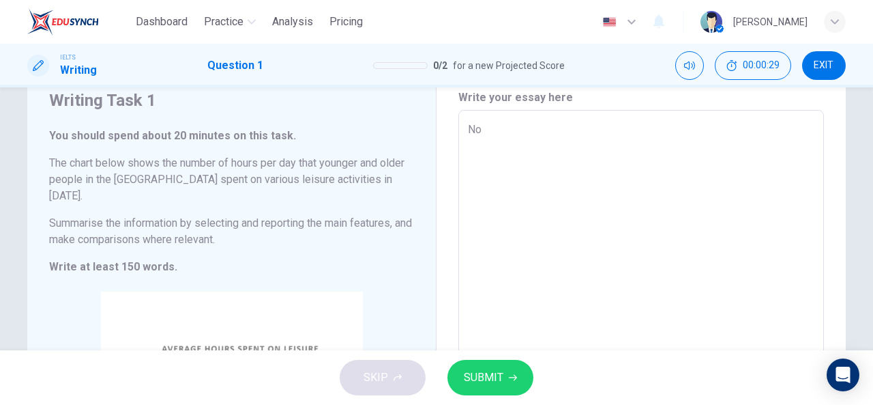
type textarea "x"
type textarea "I"
type textarea "x"
type textarea "I"
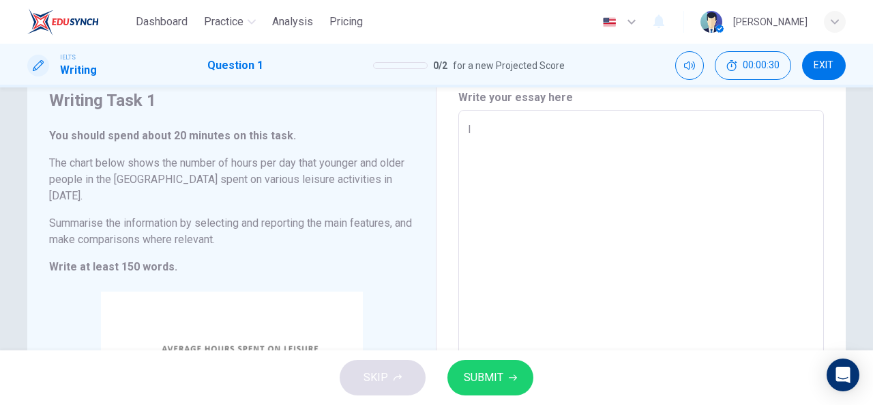
type textarea "x"
type textarea "I"
type textarea "x"
type textarea "In"
type textarea "x"
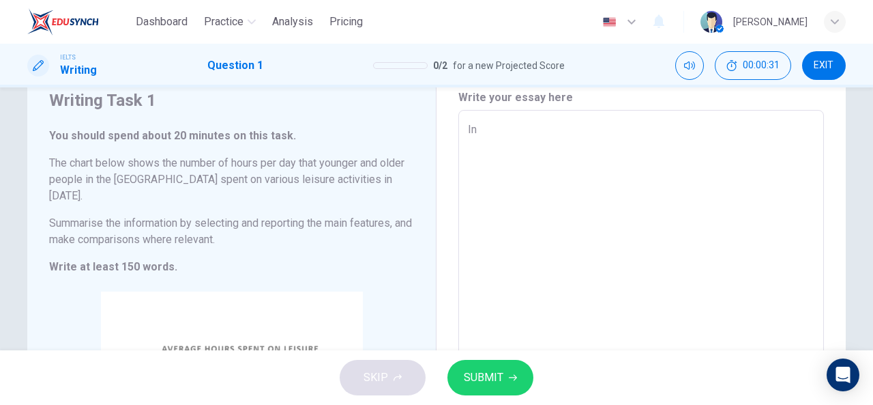
type textarea "In"
type textarea "x"
type textarea "In 2"
type textarea "x"
type textarea "In 20"
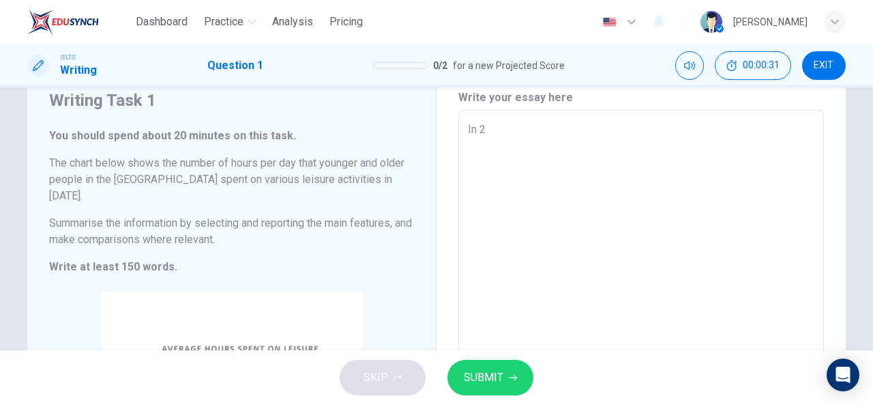
type textarea "x"
type textarea "In 201"
type textarea "x"
type textarea "In 2015"
type textarea "x"
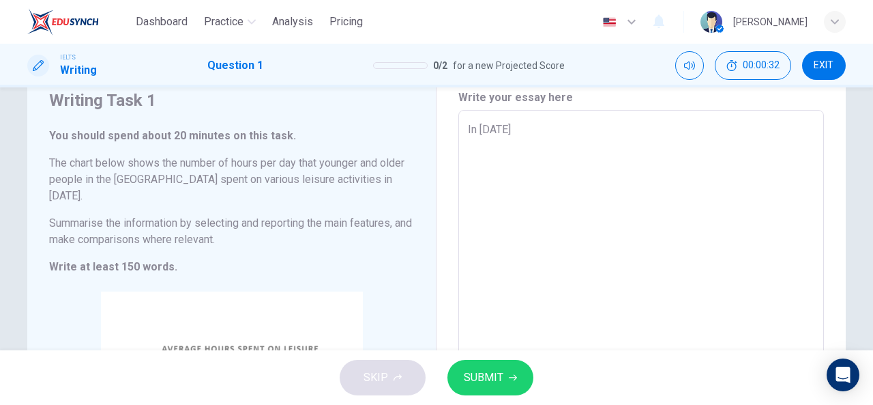
type textarea "In 2015."
type textarea "x"
type textarea "In 2015"
type textarea "x"
type textarea "In 2015,"
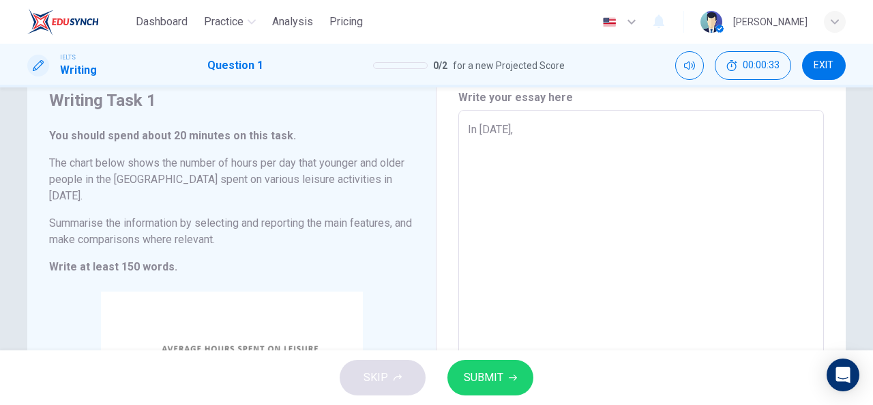
type textarea "x"
type textarea "In 2015,"
type textarea "x"
type textarea "In 2015, t"
type textarea "x"
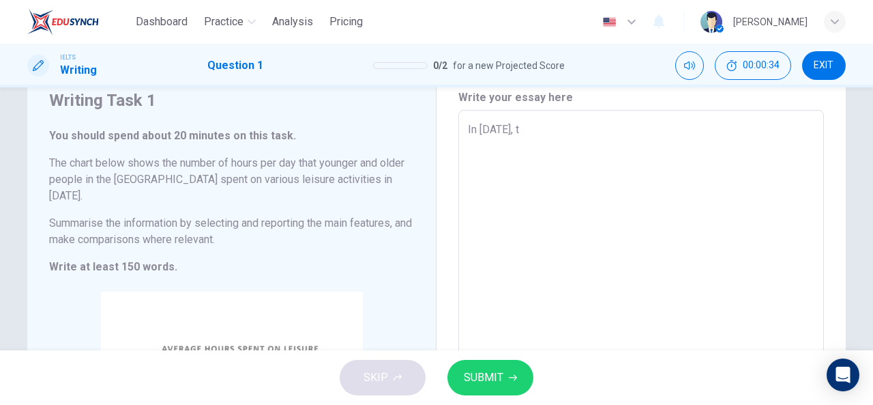
type textarea "In 2015, th"
type textarea "x"
type textarea "In 2015, the"
type textarea "x"
type textarea "In 2015, ther"
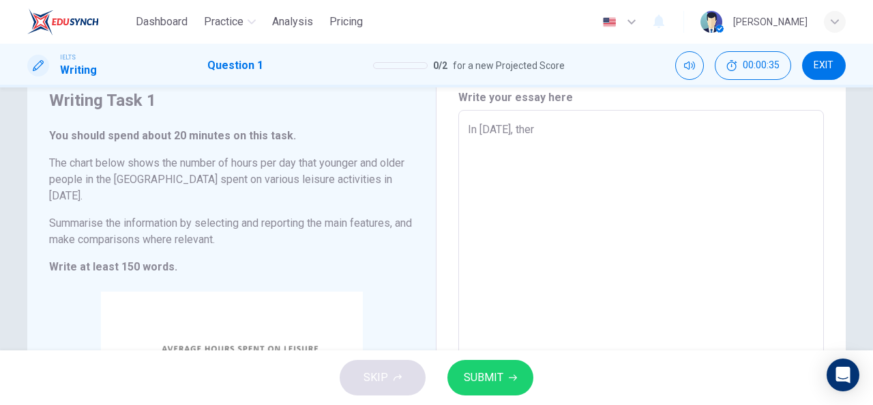
type textarea "x"
type textarea "In 2015, there"
type textarea "x"
type textarea "In 2015, there"
type textarea "x"
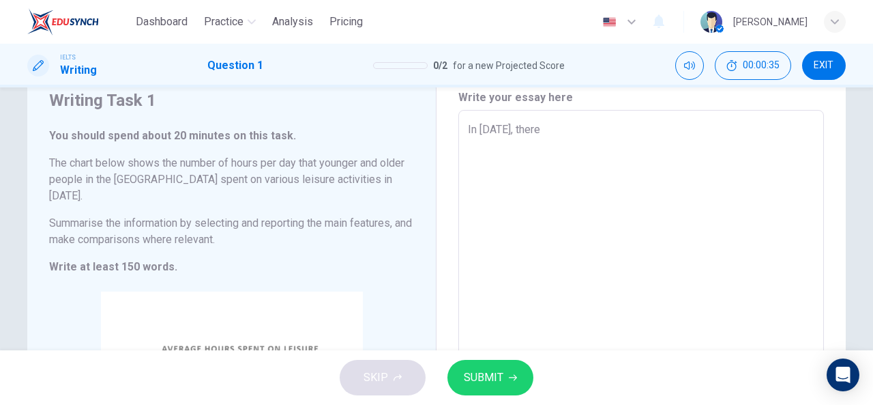
type textarea "In 2015, there i"
type textarea "x"
type textarea "In 2015, there is"
type textarea "x"
type textarea "In 2015, there is"
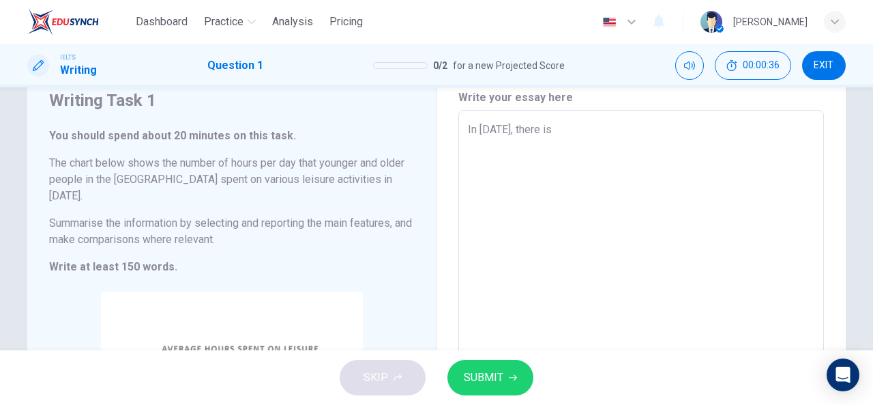
type textarea "x"
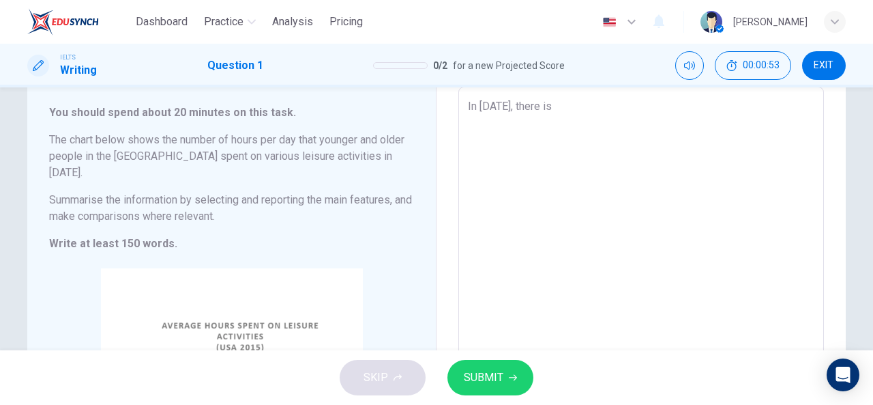
scroll to position [76, 0]
type textarea "In 2015, there is y"
type textarea "x"
type textarea "In 2015, there is yo"
type textarea "x"
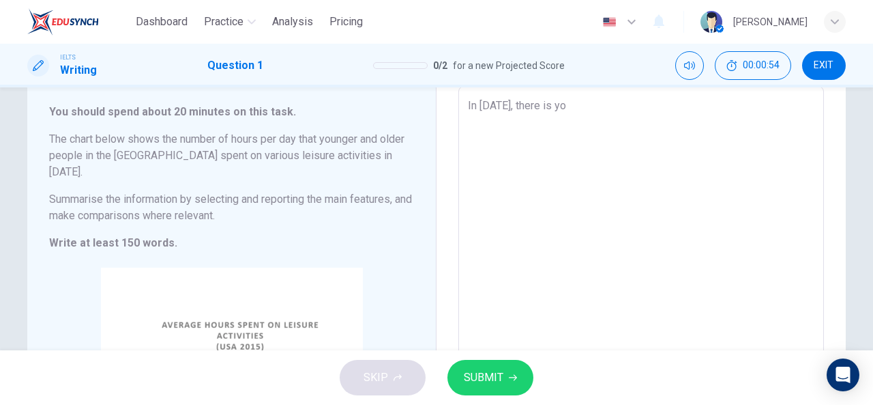
type textarea "In 2015, there is you"
type textarea "x"
type textarea "In 2015, there is youn"
type textarea "x"
type textarea "In 2015, there is young"
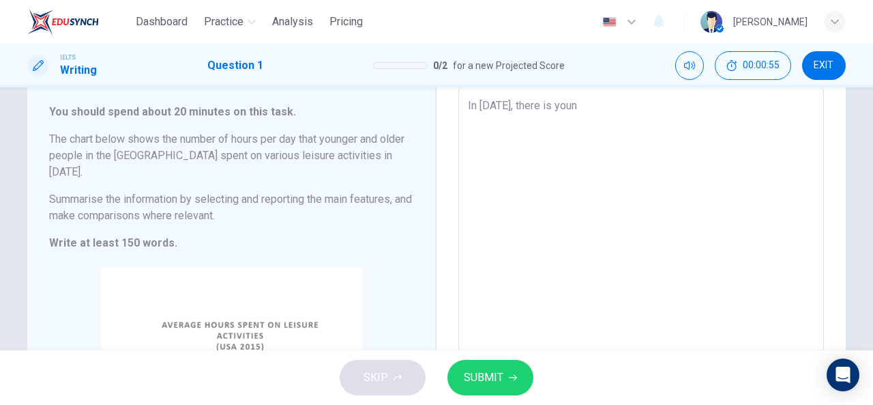
type textarea "x"
type textarea "In 2015, there is younge"
type textarea "x"
type textarea "In 2015, there is younger"
type textarea "x"
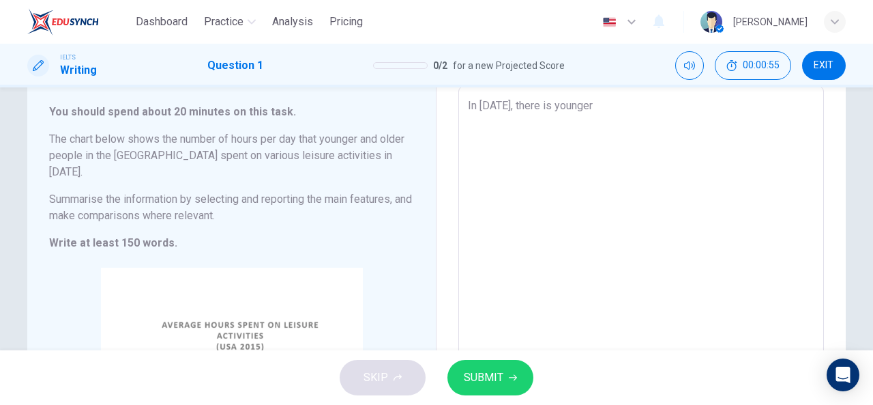
type textarea "In 2015, there is younger"
type textarea "x"
type textarea "In 2015, there is younger a"
type textarea "x"
type textarea "In 2015, there is younger an"
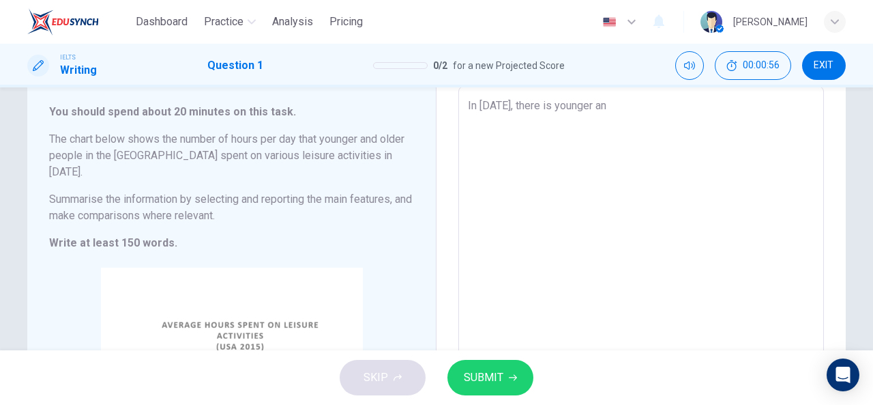
type textarea "x"
type textarea "In 2015, there is younger and"
type textarea "x"
type textarea "In 2015, there is younger and"
type textarea "x"
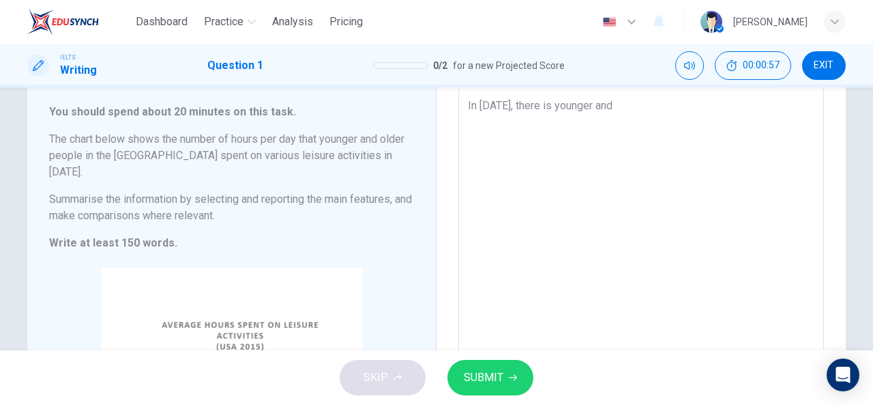
type textarea "In 2015, there is younger and o"
type textarea "x"
type textarea "In 2015, there is younger and ol"
type textarea "x"
type textarea "In 2015, there is younger and old"
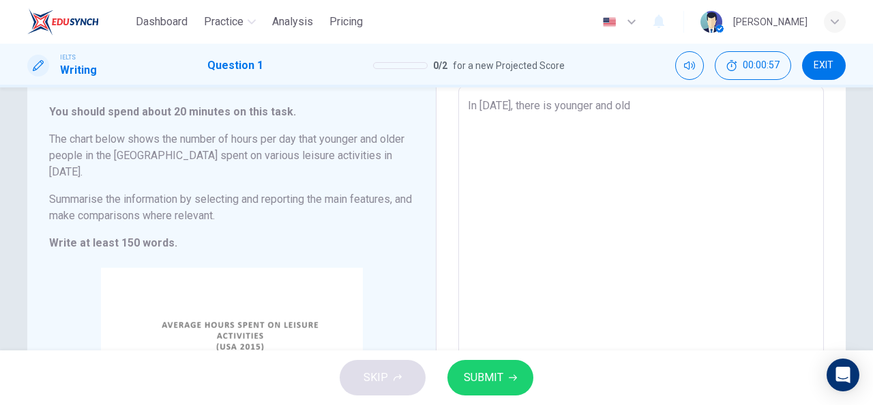
type textarea "x"
type textarea "In 2015, there is younger and olde"
type textarea "x"
type textarea "In 2015, there is younger and older"
type textarea "x"
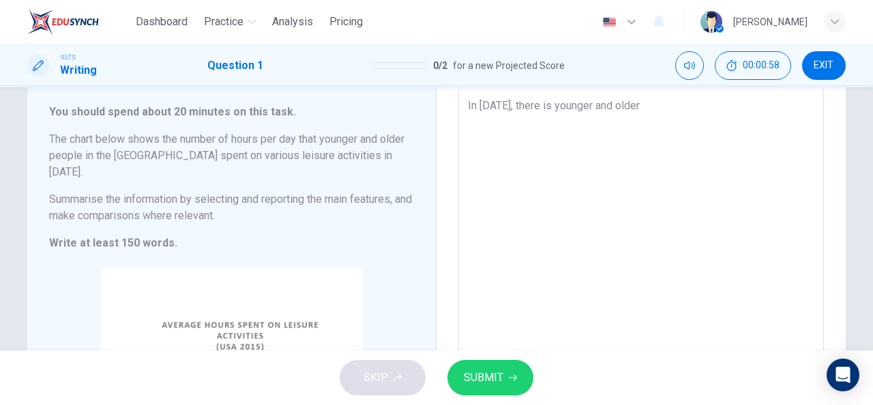
type textarea "In 2015, there is younger and older"
type textarea "x"
type textarea "In 2015, there is younger and older t"
type textarea "x"
type textarea "In 2015, there is younger and older th"
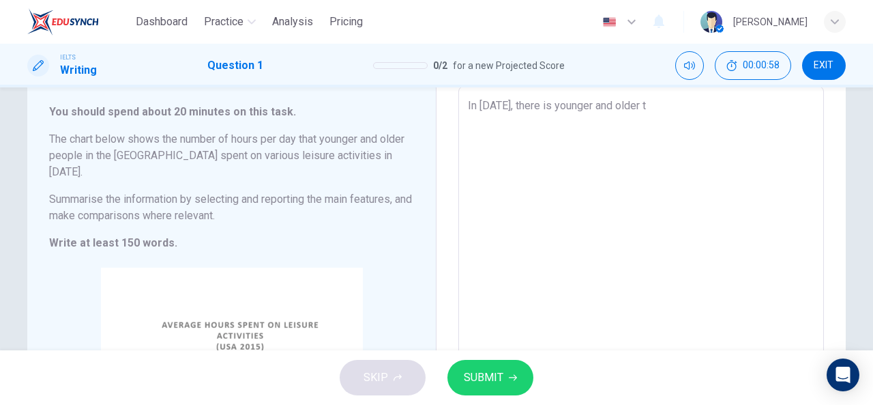
type textarea "x"
type textarea "In 2015, there is younger and older tha"
type textarea "x"
type textarea "In 2015, there is younger and older that"
type textarea "x"
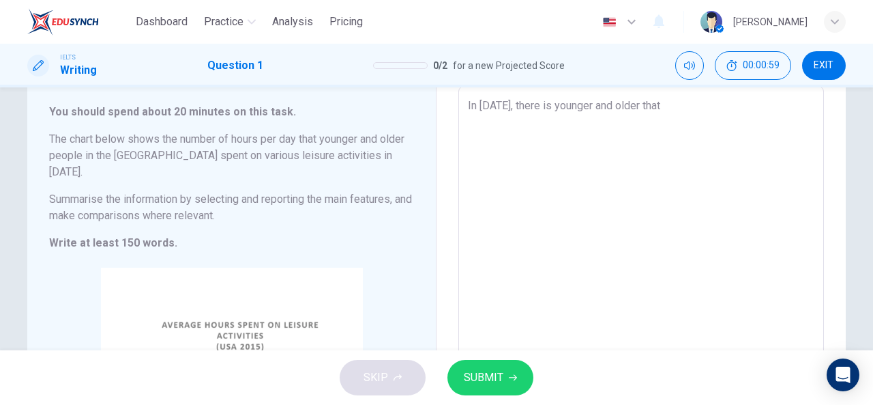
type textarea "In 2015, there is younger and older that"
type textarea "x"
type textarea "In 2015, there is younger and older that s"
type textarea "x"
type textarea "In 2015, there is younger and older that sp"
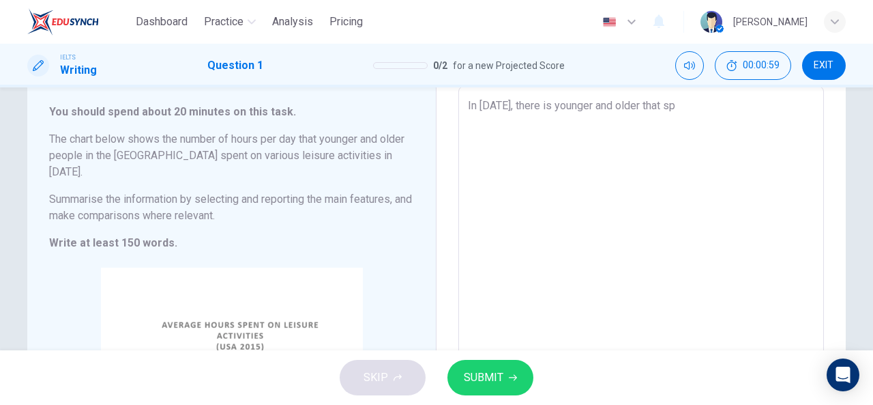
type textarea "x"
type textarea "In 2015, there is younger and older that spe"
type textarea "x"
type textarea "In 2015, there is younger and older that spen"
type textarea "x"
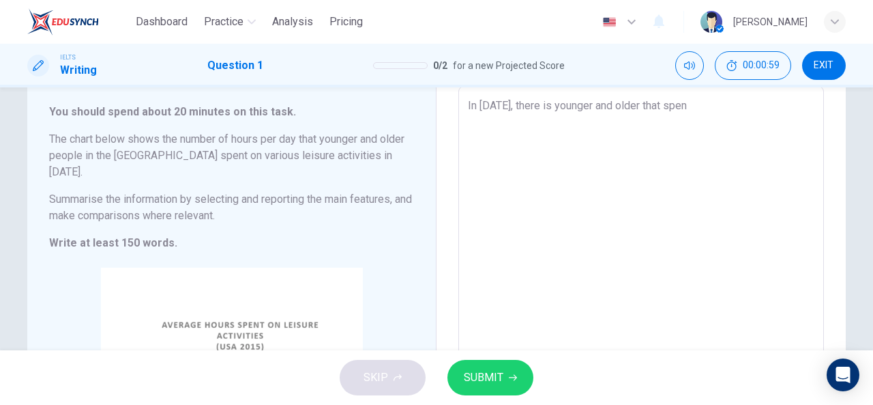
type textarea "In 2015, there is younger and older that spent"
type textarea "x"
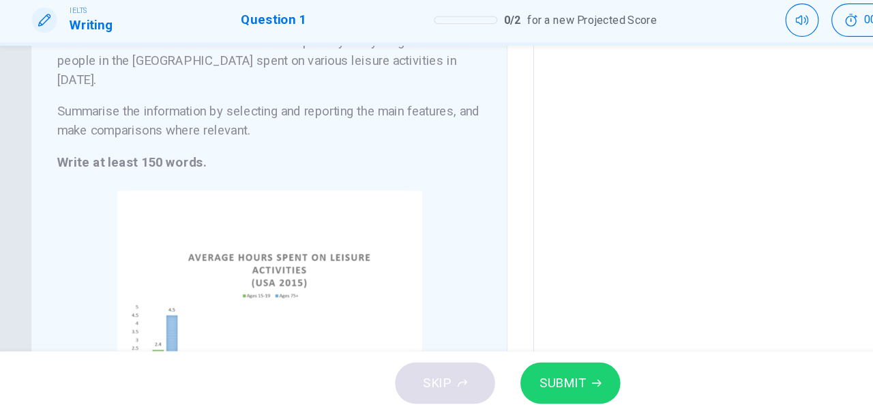
scroll to position [134, 0]
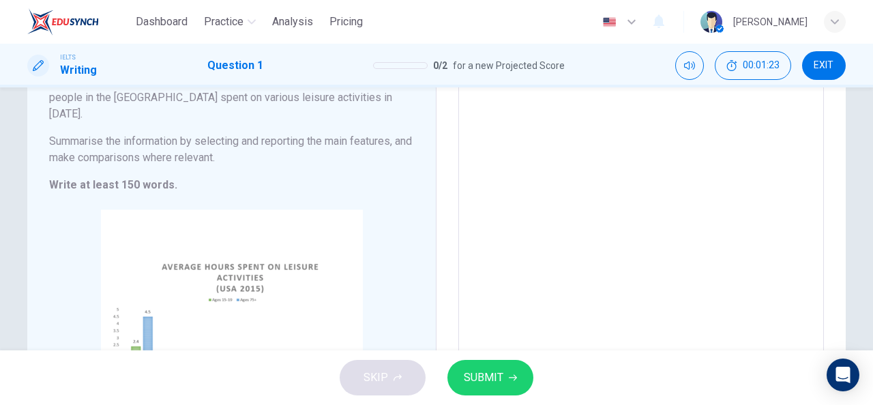
click at [601, 142] on textarea "In 2015, there is younger and older that spent" at bounding box center [641, 238] width 347 height 397
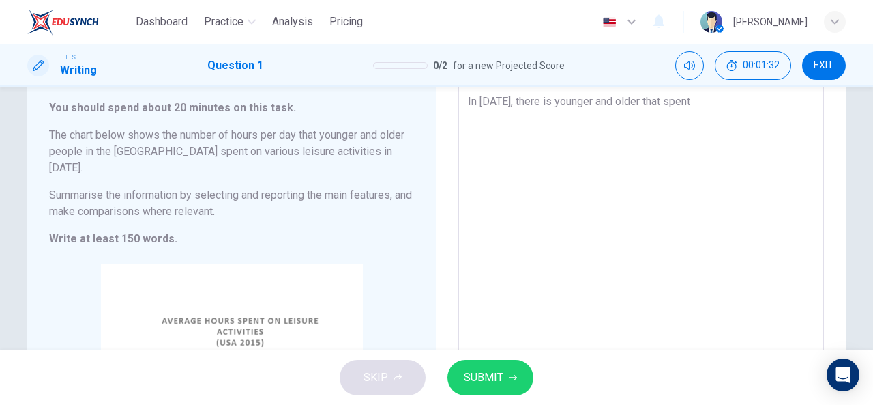
scroll to position [0, 0]
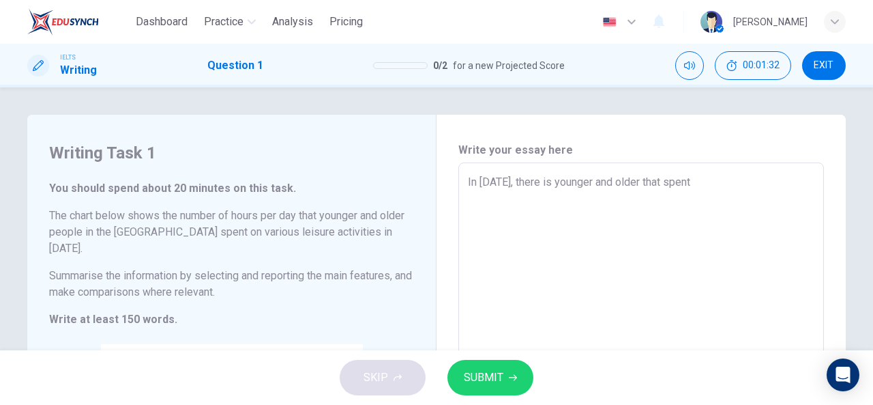
drag, startPoint x: 544, startPoint y: 97, endPoint x: 708, endPoint y: 158, distance: 174.6
click at [708, 158] on div "Write your essay here In 2015, there is younger and older that spent x ​ Word c…" at bounding box center [641, 373] width 366 height 462
type textarea "In 2015, there is"
type textarea "x"
type textarea "In 2015, there is p"
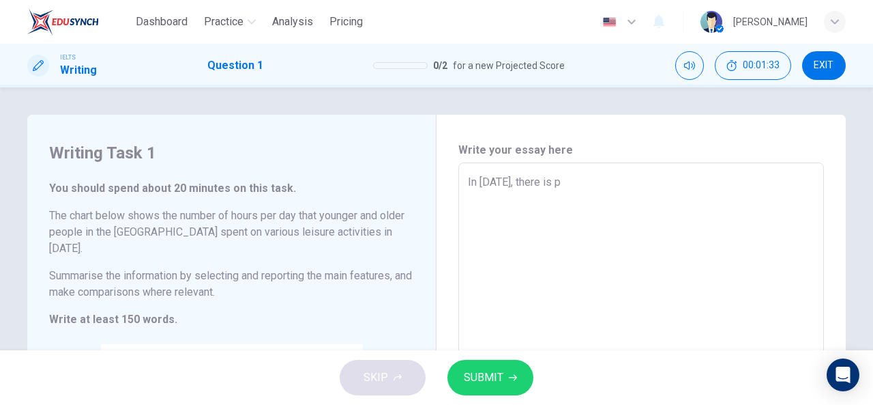
type textarea "x"
type textarea "In 2015, there is pe"
type textarea "x"
type textarea "In 2015, there is per"
type textarea "x"
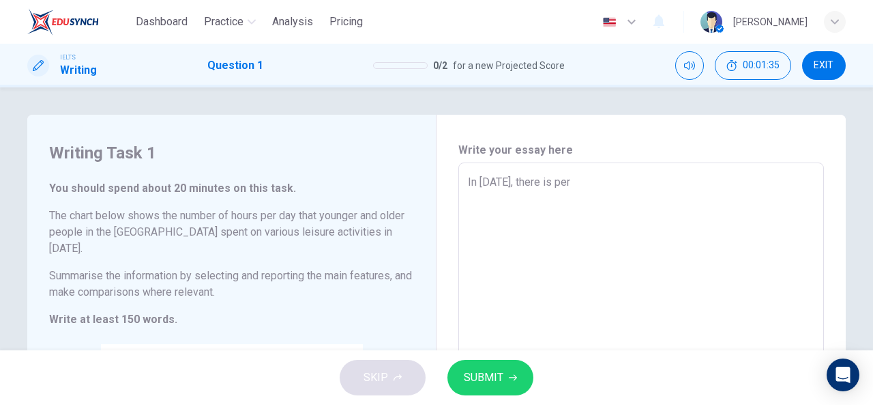
type textarea "In 2015, there is perc"
type textarea "x"
type textarea "In 2015, there is perce"
type textarea "x"
type textarea "In 2015, there is percen"
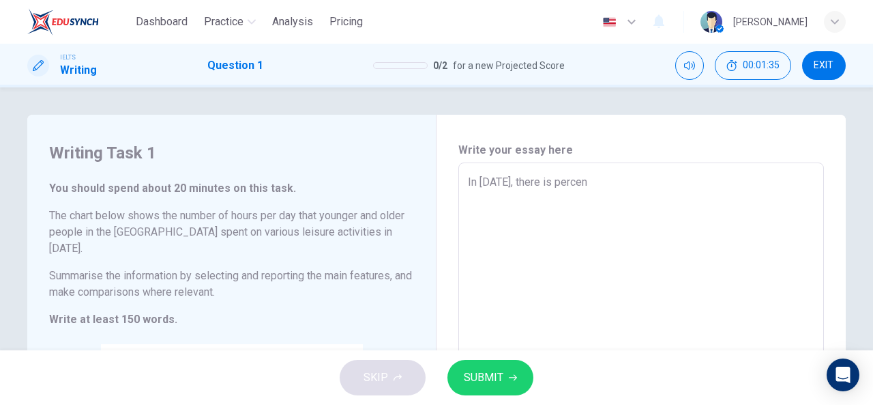
type textarea "x"
type textarea "In 2015, there is percent"
type textarea "x"
type textarea "In 2015, there is percenta"
type textarea "x"
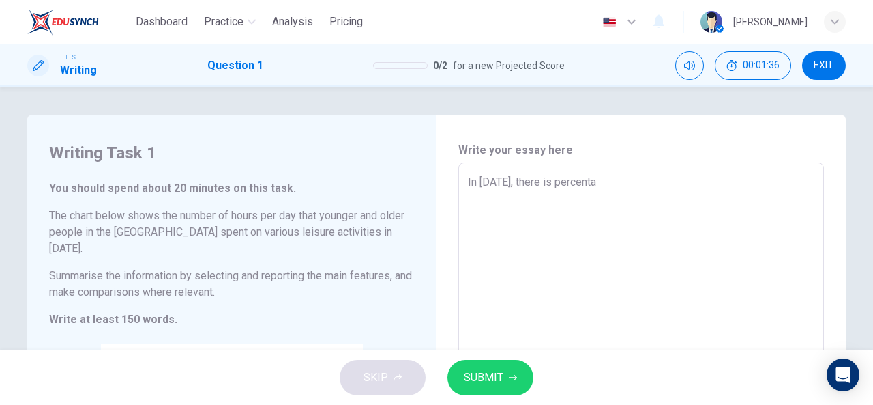
type textarea "In 2015, there is percentag"
type textarea "x"
type textarea "In 2015, there is percentage"
type textarea "x"
type textarea "In 2015, there is percentage"
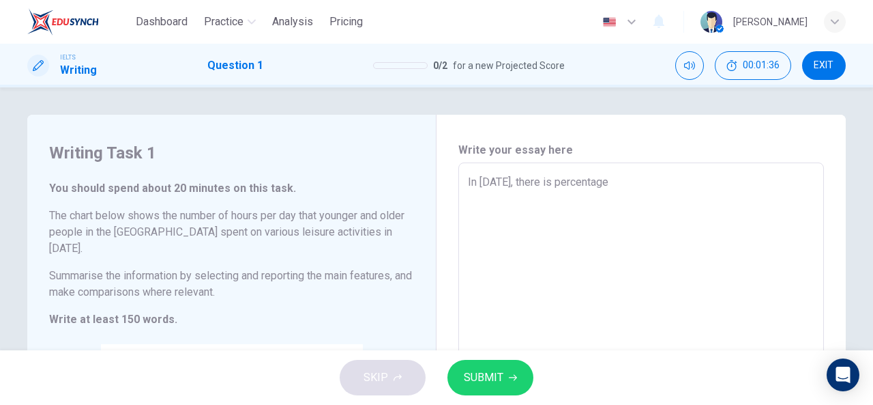
type textarea "x"
type textarea "In 2015, there is percentage a"
type textarea "x"
type textarea "In 2015, there is percentage ab"
type textarea "x"
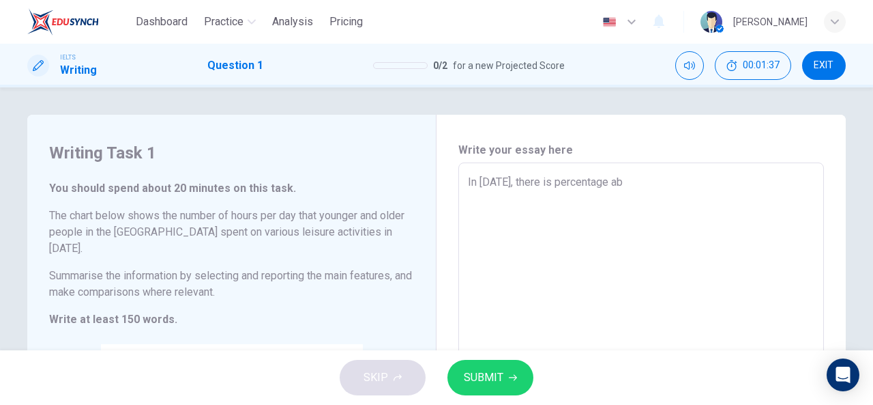
type textarea "In 2015, there is percentage abo"
type textarea "x"
type textarea "In 2015, there is percentage abou"
type textarea "x"
type textarea "In 2015, there is percentage about"
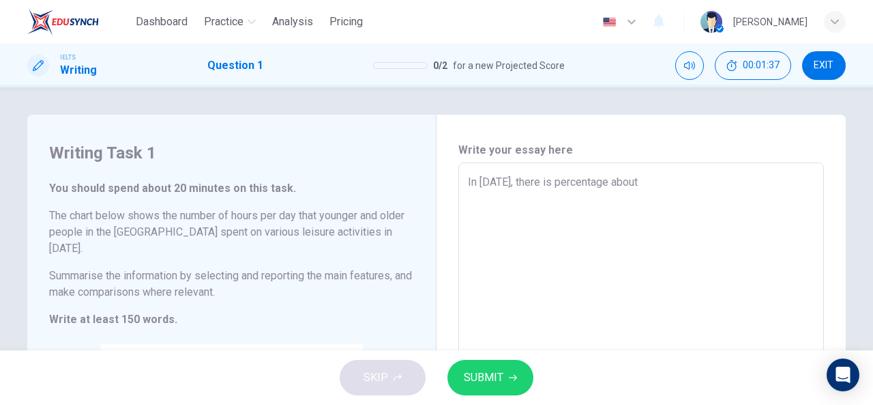
type textarea "x"
type textarea "In 2015, there is percentage about"
type textarea "x"
type textarea "In 2015, there is percentage about y"
type textarea "x"
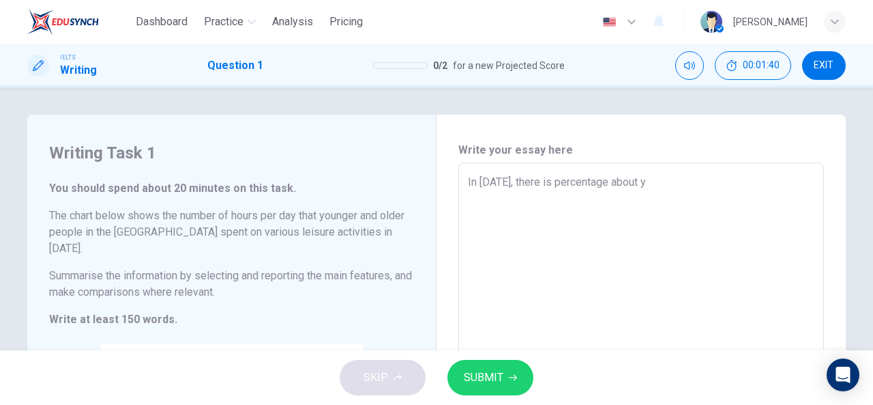
type textarea "In 2015, there is percentage about yo"
type textarea "x"
type textarea "In 2015, there is percentage about you"
type textarea "x"
type textarea "In 2015, there is percentage about youn"
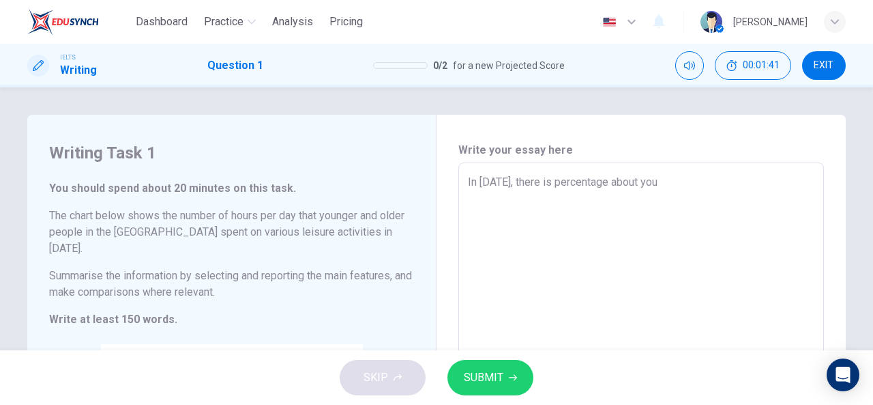
type textarea "x"
type textarea "In 2015, there is percentage about young"
type textarea "x"
type textarea "In 2015, there is percentage about younge"
type textarea "x"
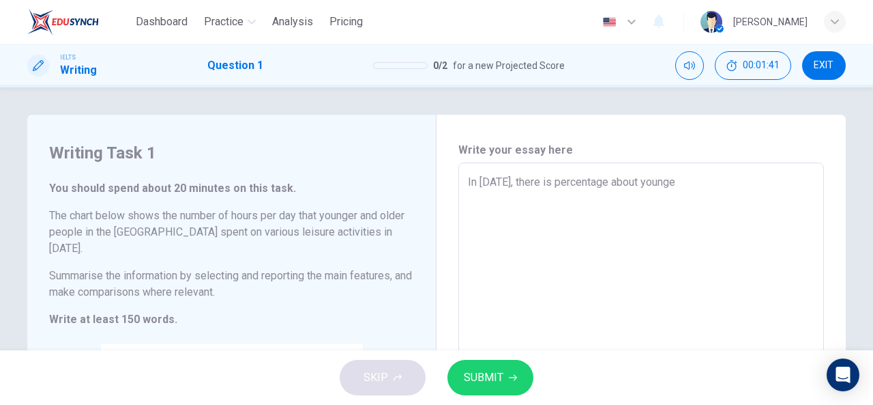
type textarea "In 2015, there is percentage about younger"
type textarea "x"
type textarea "In 2015, there is percentage about younger"
type textarea "x"
type textarea "In 2015, there is percentage about younger a"
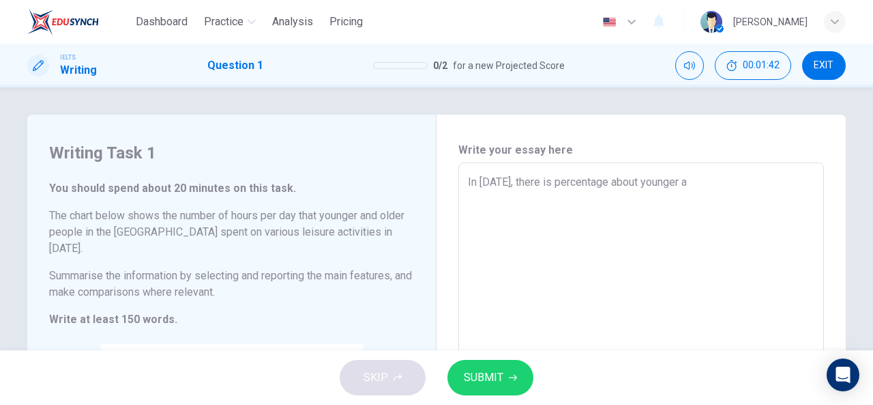
type textarea "x"
type textarea "In 2015, there is percentage about younger an"
type textarea "x"
type textarea "In 2015, there is percentage about younger and"
type textarea "x"
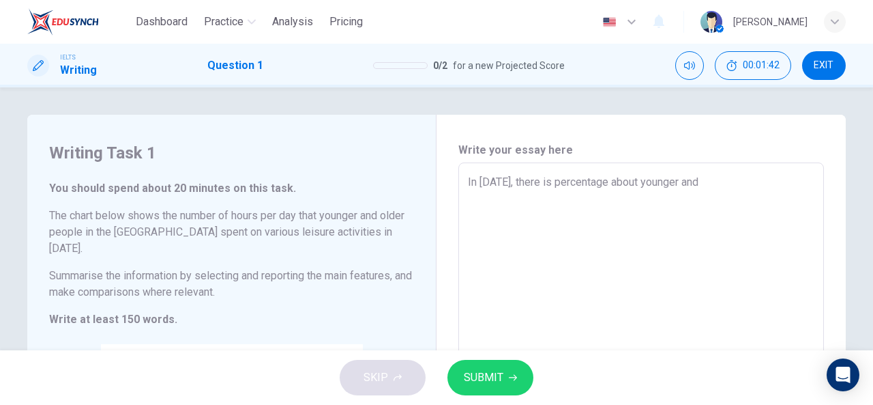
type textarea "In 2015, there is percentage about younger and"
type textarea "x"
type textarea "In 2015, there is percentage about younger and o"
type textarea "x"
type textarea "In 2015, there is percentage about younger and ol"
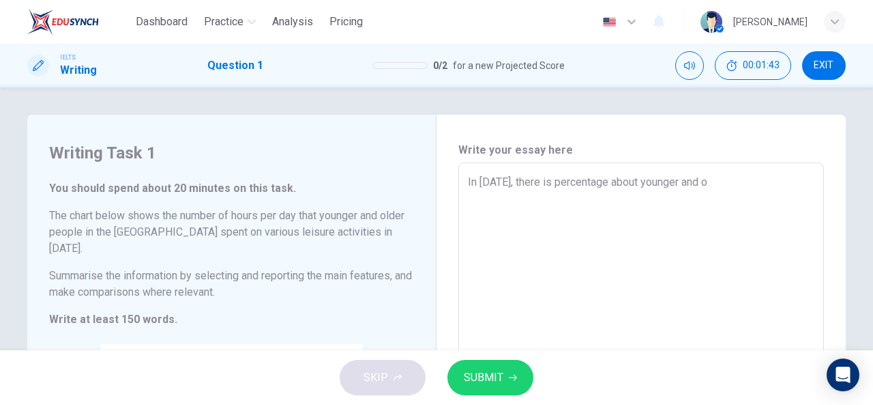
type textarea "x"
type textarea "In 2015, there is percentage about younger and old"
type textarea "x"
type textarea "In 2015, there is percentage about younger and olde"
type textarea "x"
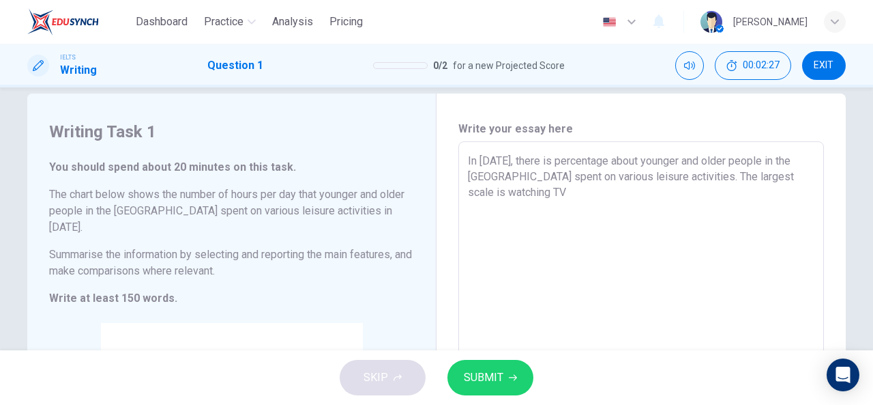
scroll to position [11, 0]
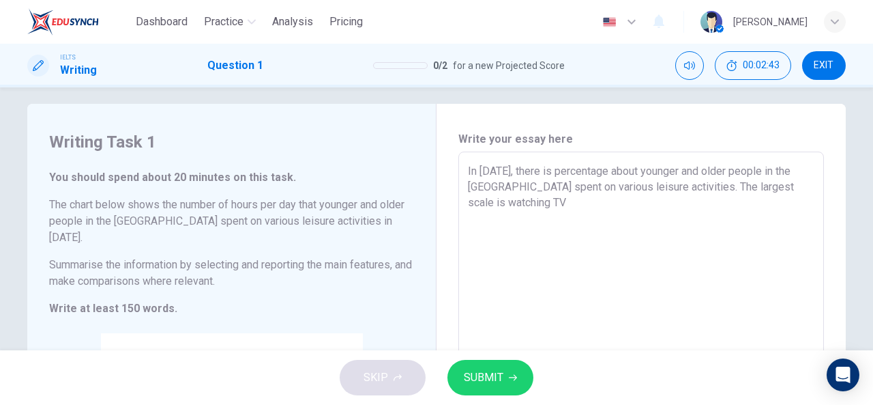
click at [508, 172] on textarea "In 2015, there is percentage about younger and older people in the USA spent on…" at bounding box center [641, 361] width 347 height 397
click at [550, 201] on textarea "In 2015, there is percentage about younger and older people in the USA spent on…" at bounding box center [641, 361] width 347 height 397
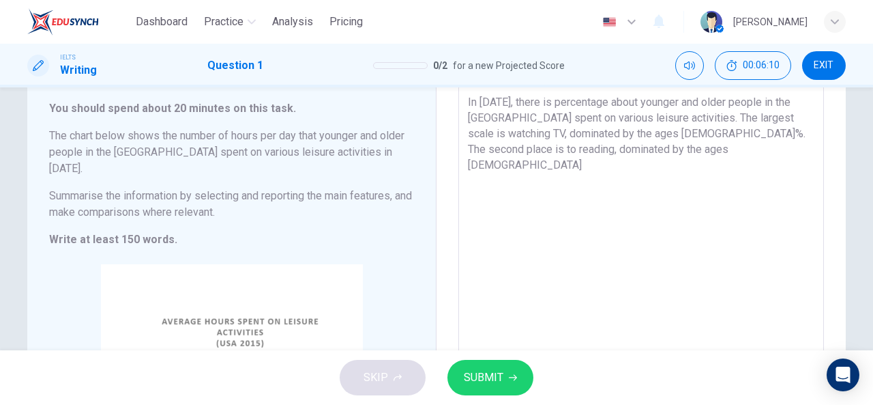
scroll to position [75, 0]
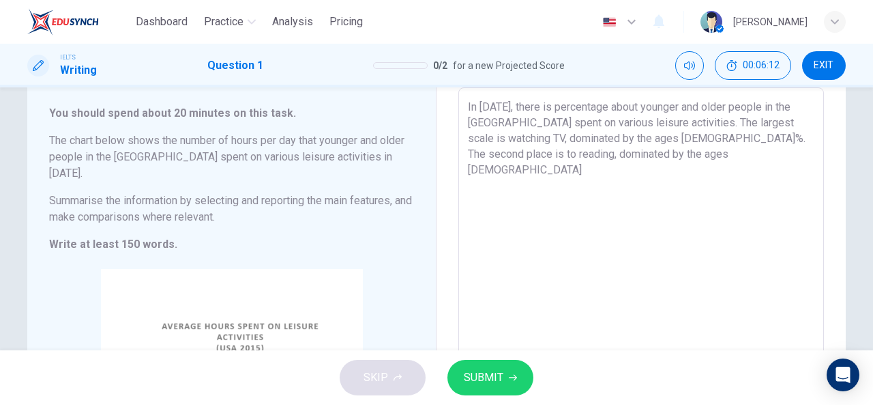
click at [613, 139] on textarea "In 2015, there is percentage about younger and older people in the USA spent on…" at bounding box center [641, 297] width 347 height 397
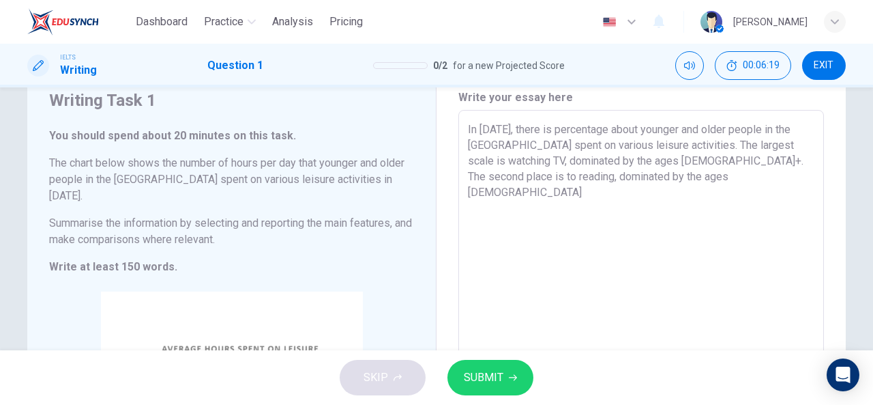
scroll to position [52, 0]
click at [704, 184] on textarea "In 2015, there is percentage about younger and older people in the USA spent on…" at bounding box center [641, 320] width 347 height 397
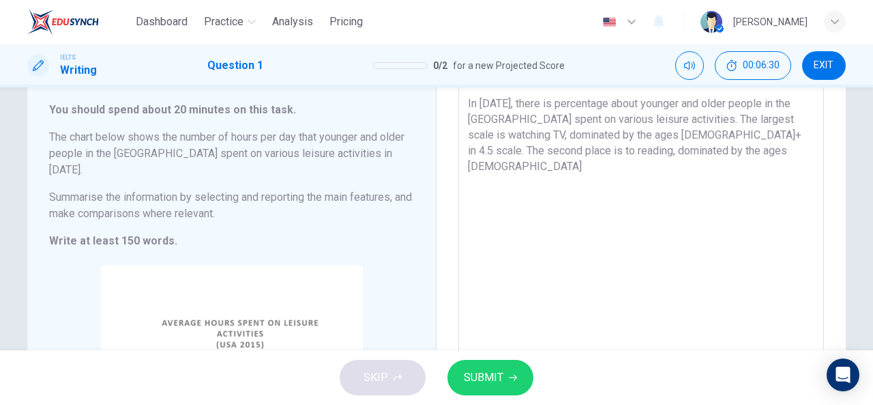
scroll to position [77, 0]
click at [644, 134] on textarea "In 2015, there is percentage about younger and older people in the USA spent on…" at bounding box center [641, 295] width 347 height 397
click at [651, 135] on textarea "In 2015, there is percentage about younger and older people in the USA spent on…" at bounding box center [641, 295] width 347 height 397
click at [628, 138] on textarea "In 2015, there is percentage about younger and older people in the USA spent on…" at bounding box center [641, 295] width 347 height 397
click at [699, 156] on textarea "In 2015, there is percentage about younger and older people in the USA spent on…" at bounding box center [641, 295] width 347 height 397
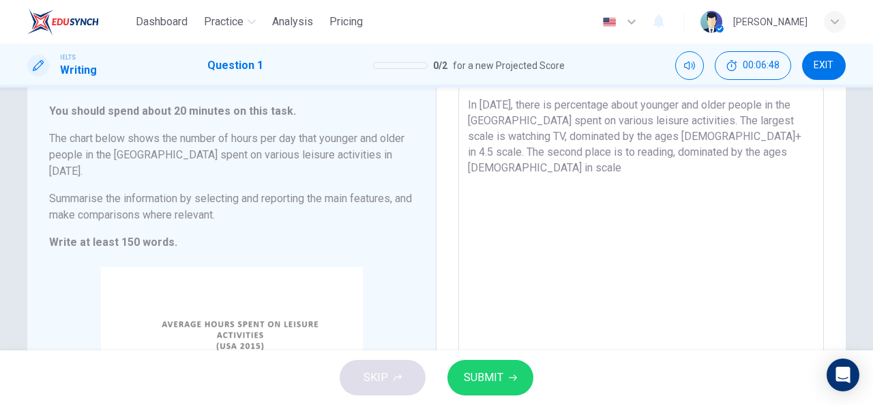
click at [660, 153] on textarea "In 2015, there is percentage about younger and older people in the USA spent on…" at bounding box center [641, 295] width 347 height 397
click at [705, 159] on textarea "In 2015, there is percentage about younger and older people in the USA spent on…" at bounding box center [641, 295] width 347 height 397
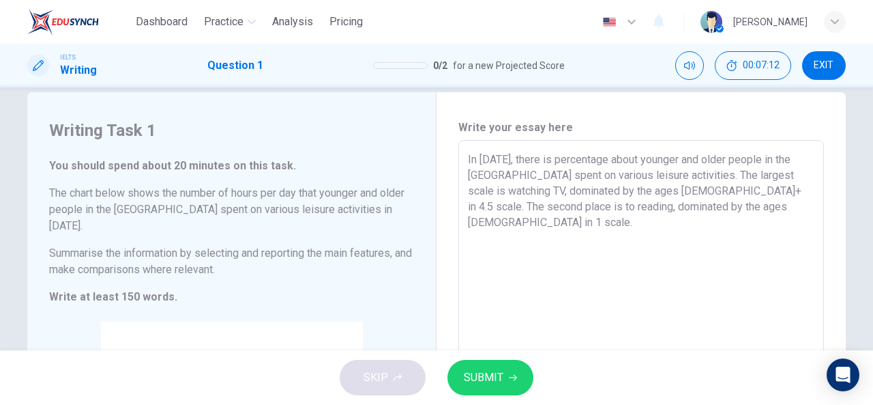
scroll to position [22, 0]
click at [820, 61] on span "EXIT" at bounding box center [824, 65] width 20 height 11
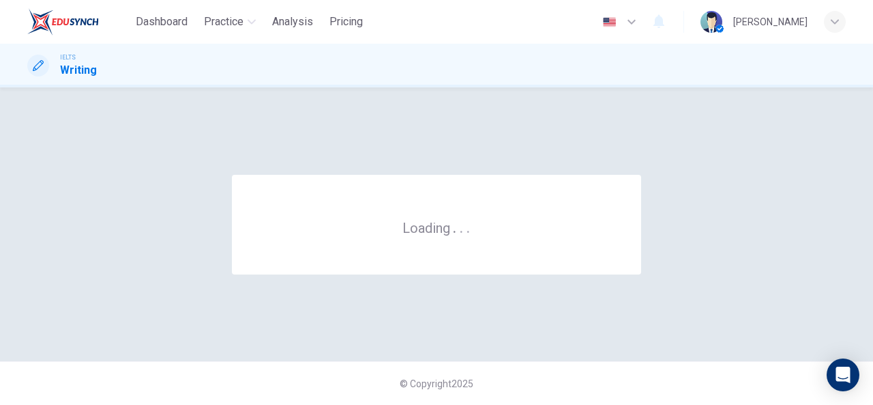
scroll to position [0, 0]
